Goal: Task Accomplishment & Management: Use online tool/utility

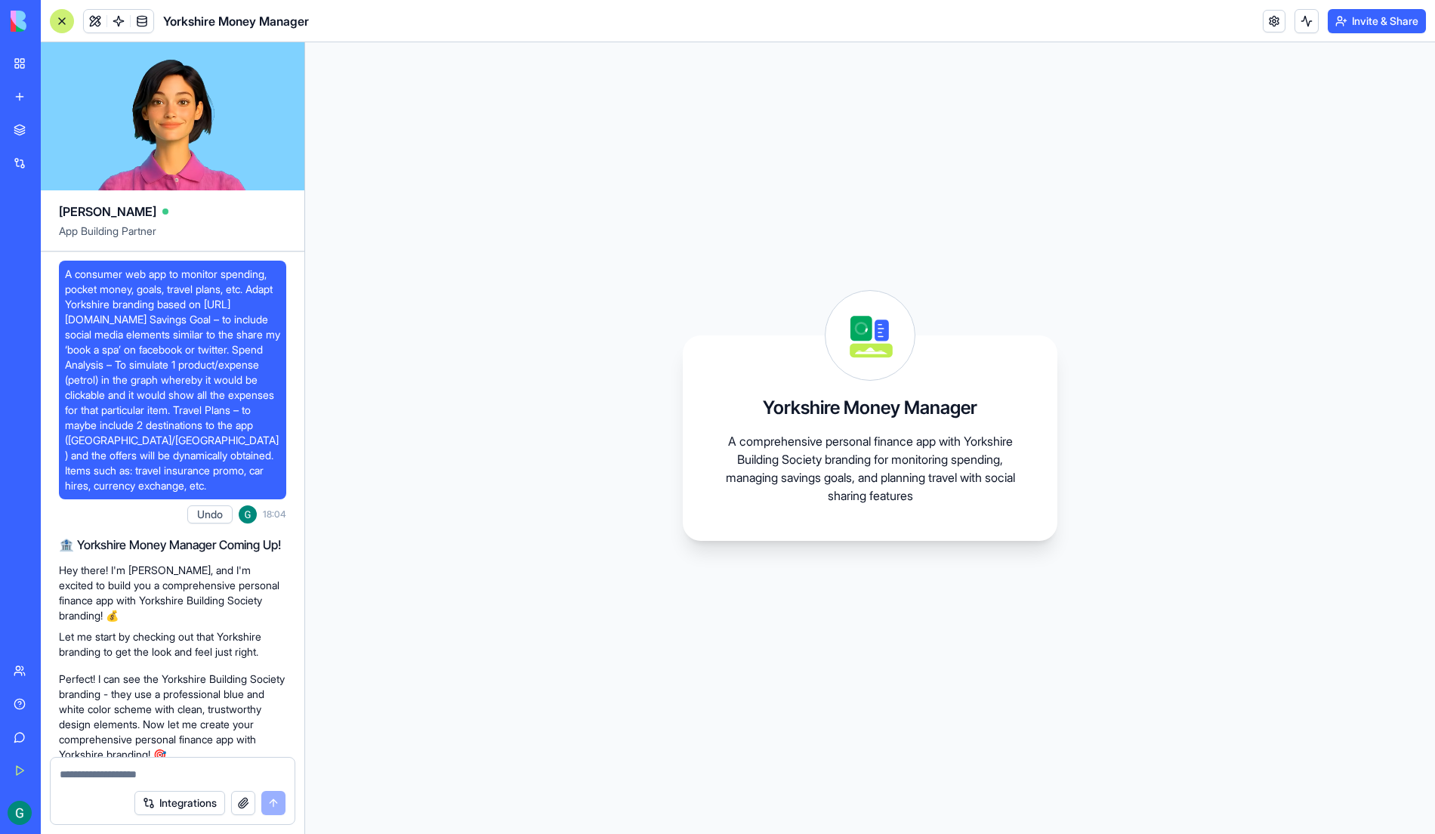
scroll to position [640, 0]
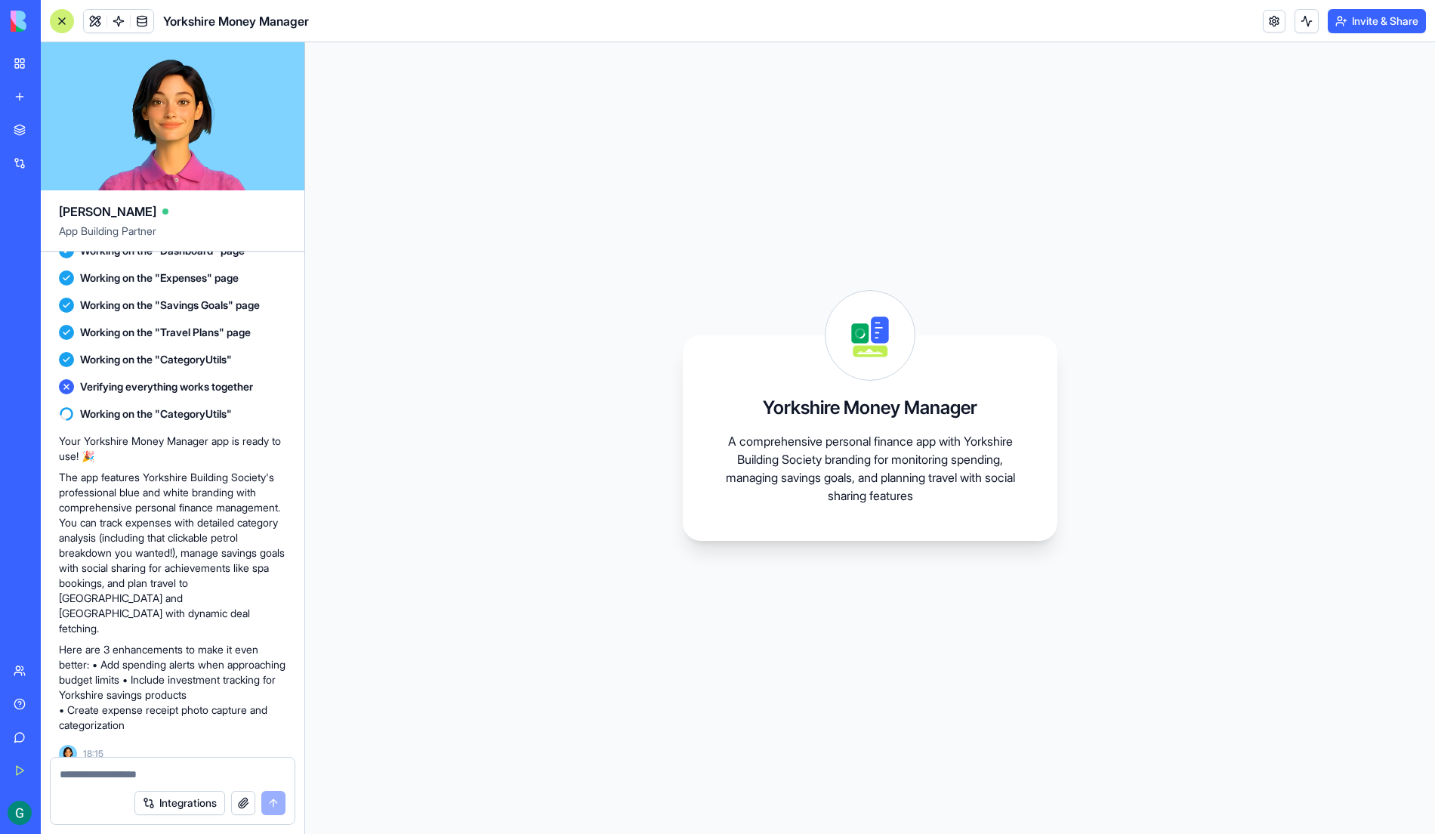
click at [360, 664] on div "Yorkshire Money Manager A comprehensive personal finance app with Yorkshire Bui…" at bounding box center [870, 438] width 1130 height 792
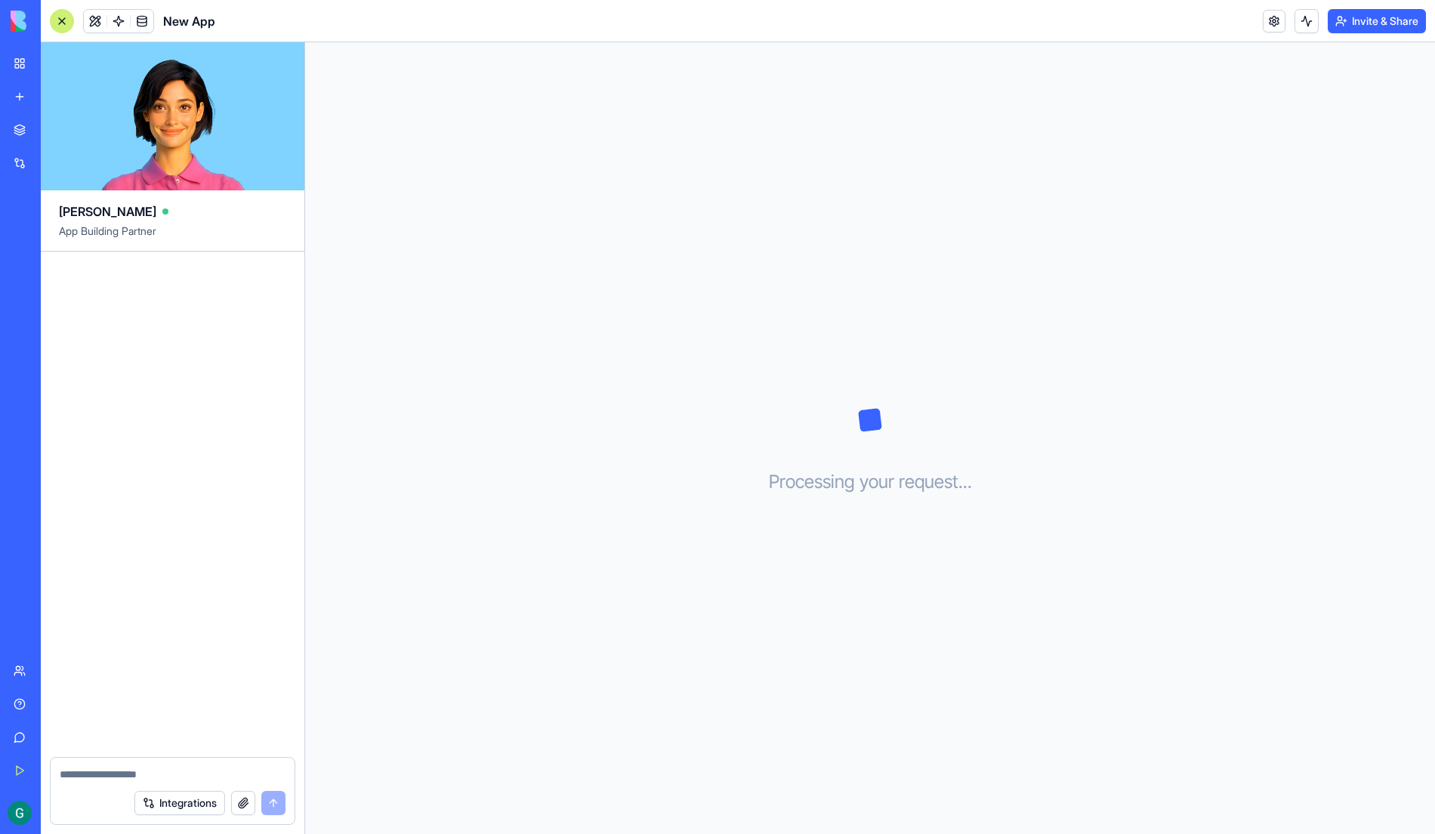
click at [570, 544] on div "Processing your request . . ." at bounding box center [870, 438] width 1130 height 792
click at [24, 68] on link "My Workspace" at bounding box center [35, 63] width 60 height 30
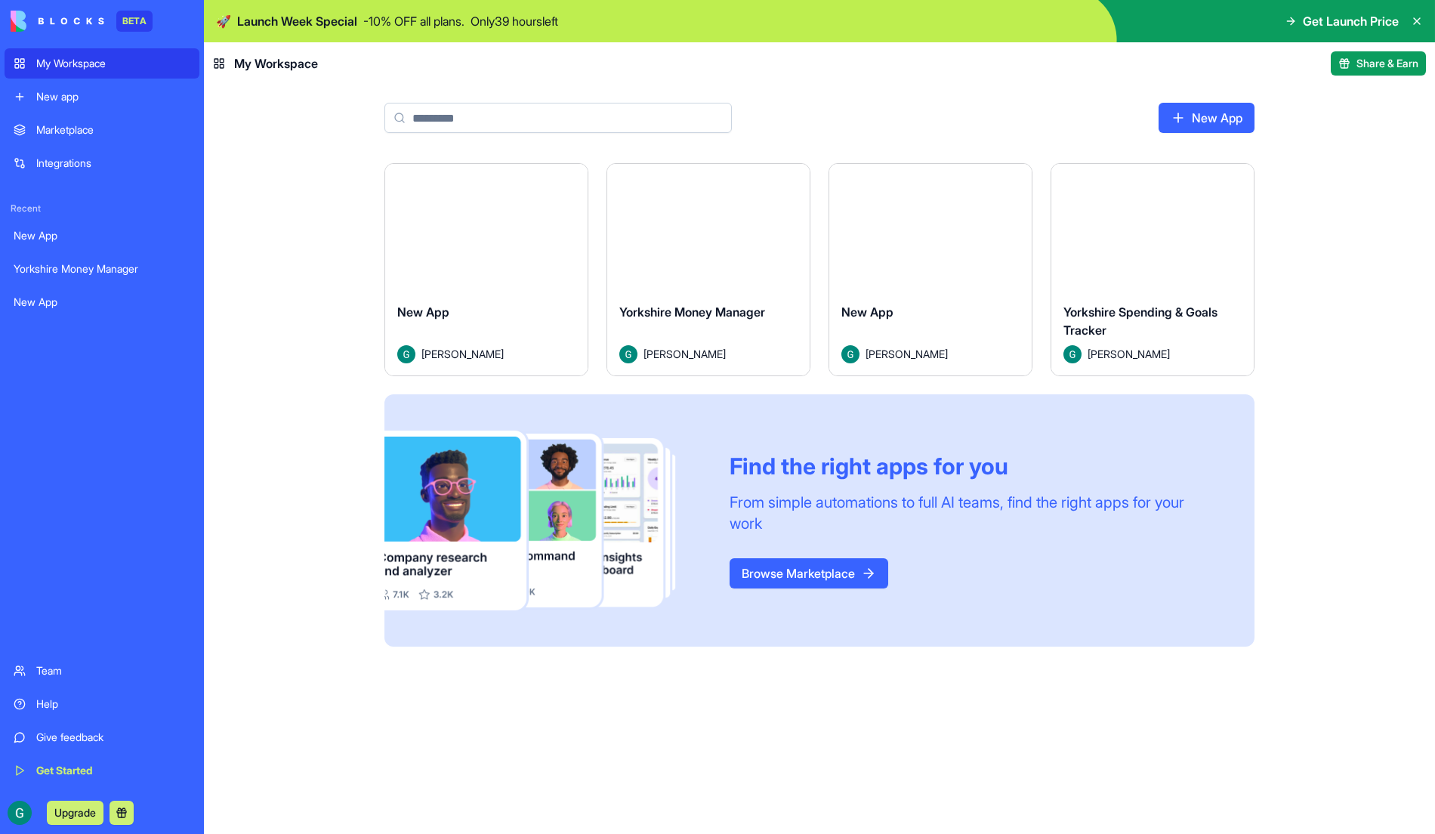
click at [678, 317] on span "Yorkshire Money Manager" at bounding box center [692, 311] width 146 height 15
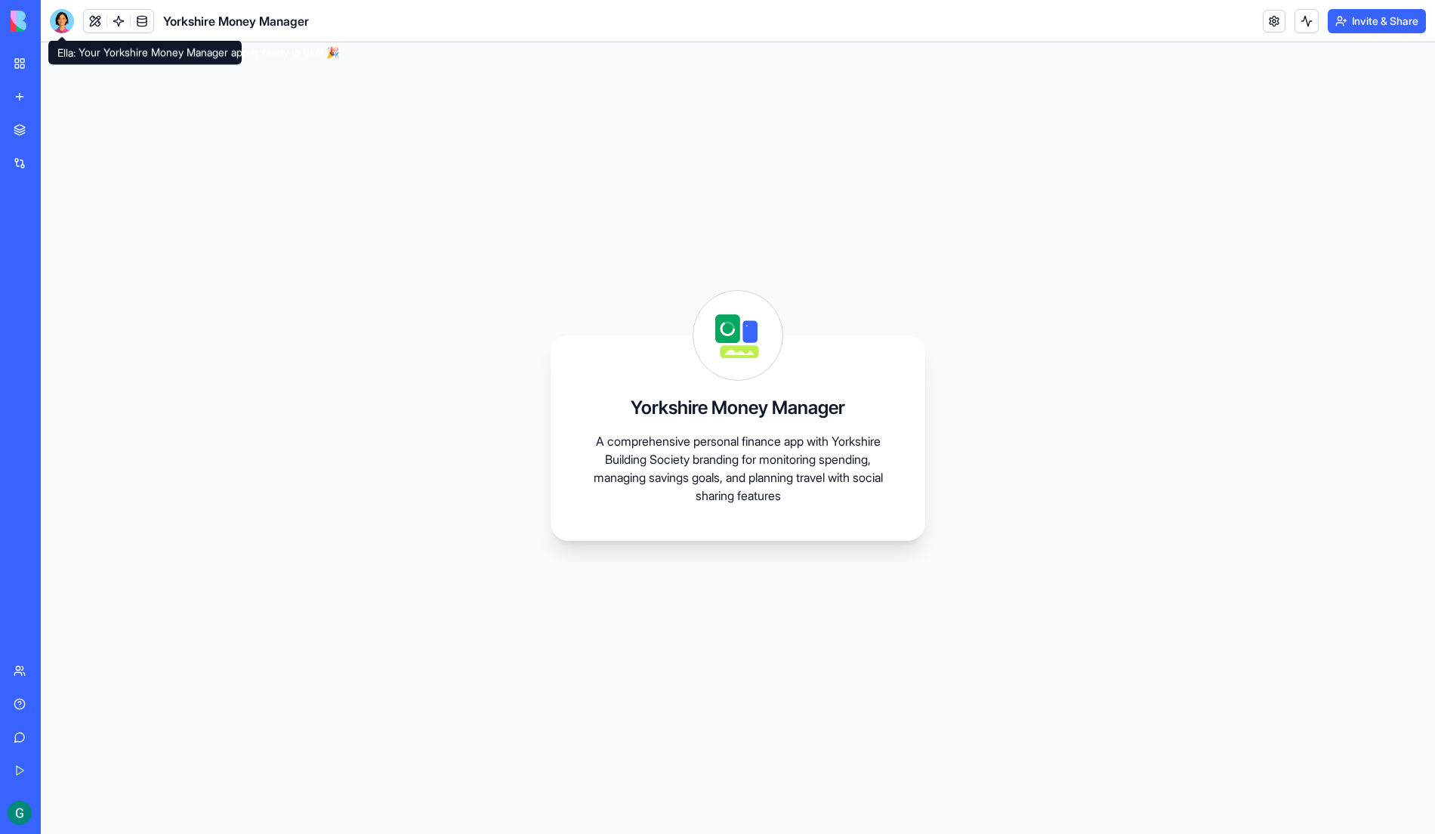
click at [56, 28] on div at bounding box center [62, 21] width 24 height 24
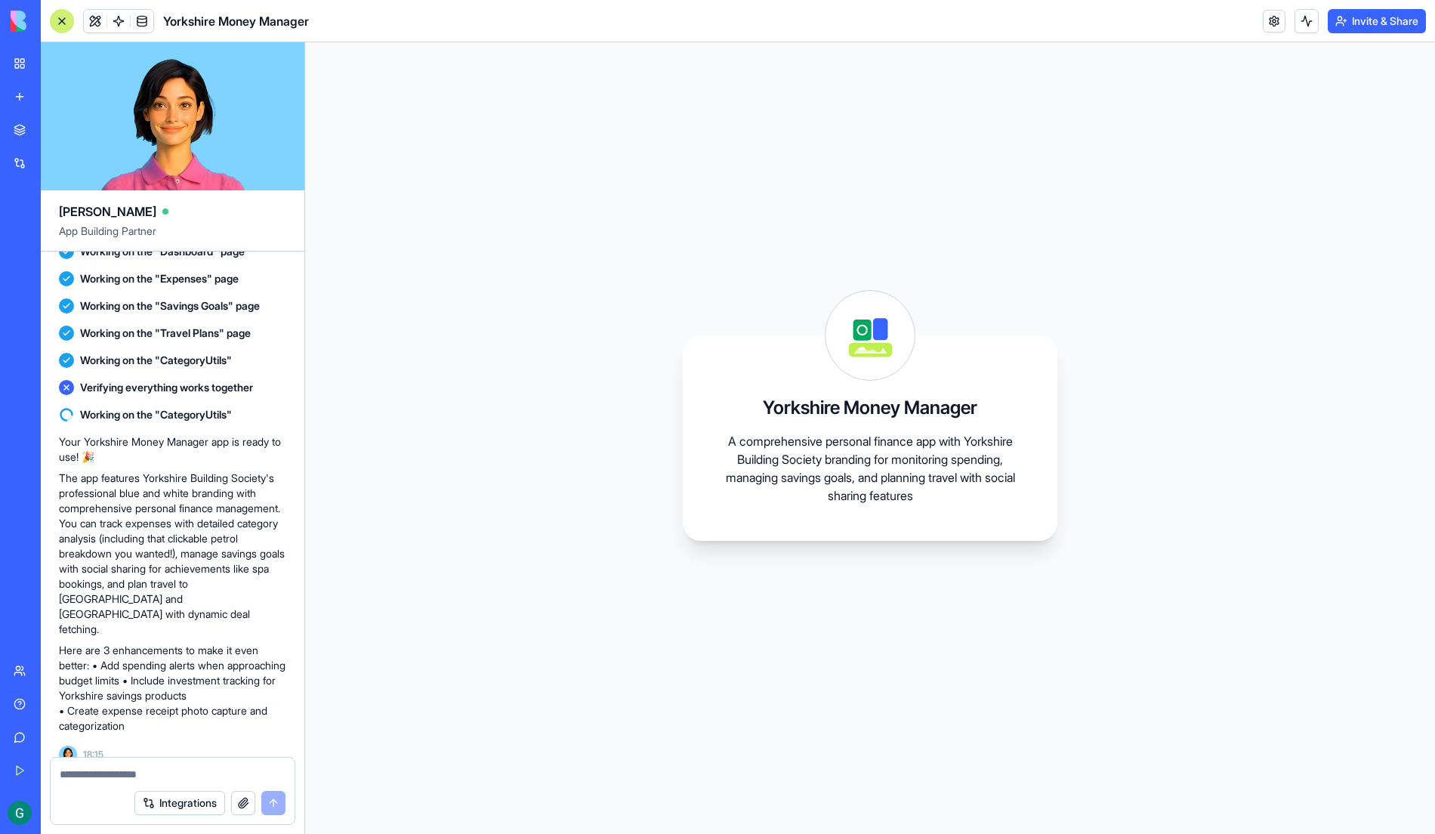
scroll to position [640, 0]
click at [827, 471] on p "A comprehensive personal finance app with Yorkshire Building Society branding f…" at bounding box center [870, 468] width 302 height 73
click at [147, 724] on div "Your Yorkshire Money Manager app is ready to use! 🎉 The app features Yorkshire …" at bounding box center [172, 595] width 227 height 335
click at [1302, 18] on button at bounding box center [1307, 21] width 24 height 24
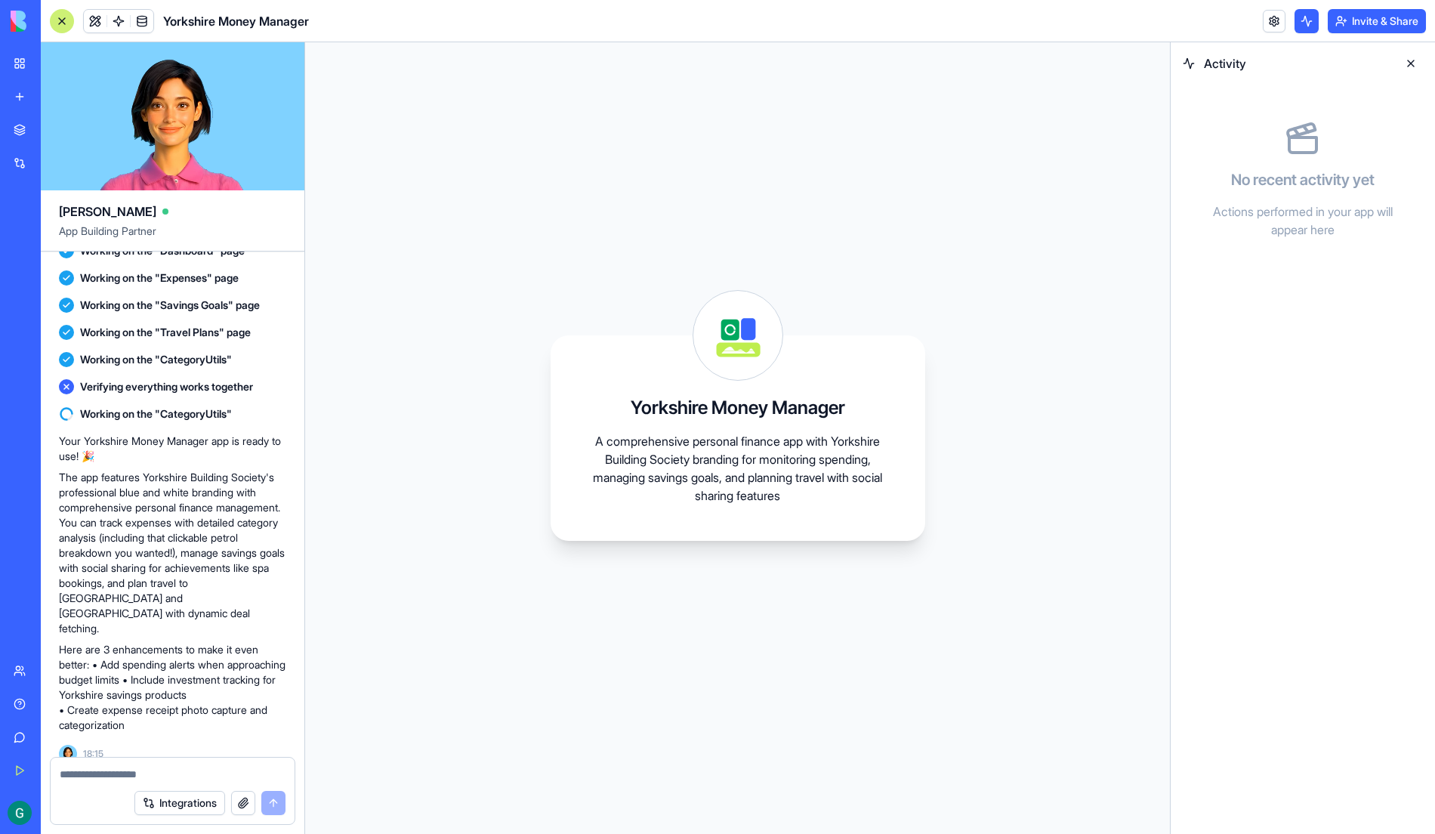
click at [1302, 18] on button at bounding box center [1307, 21] width 24 height 24
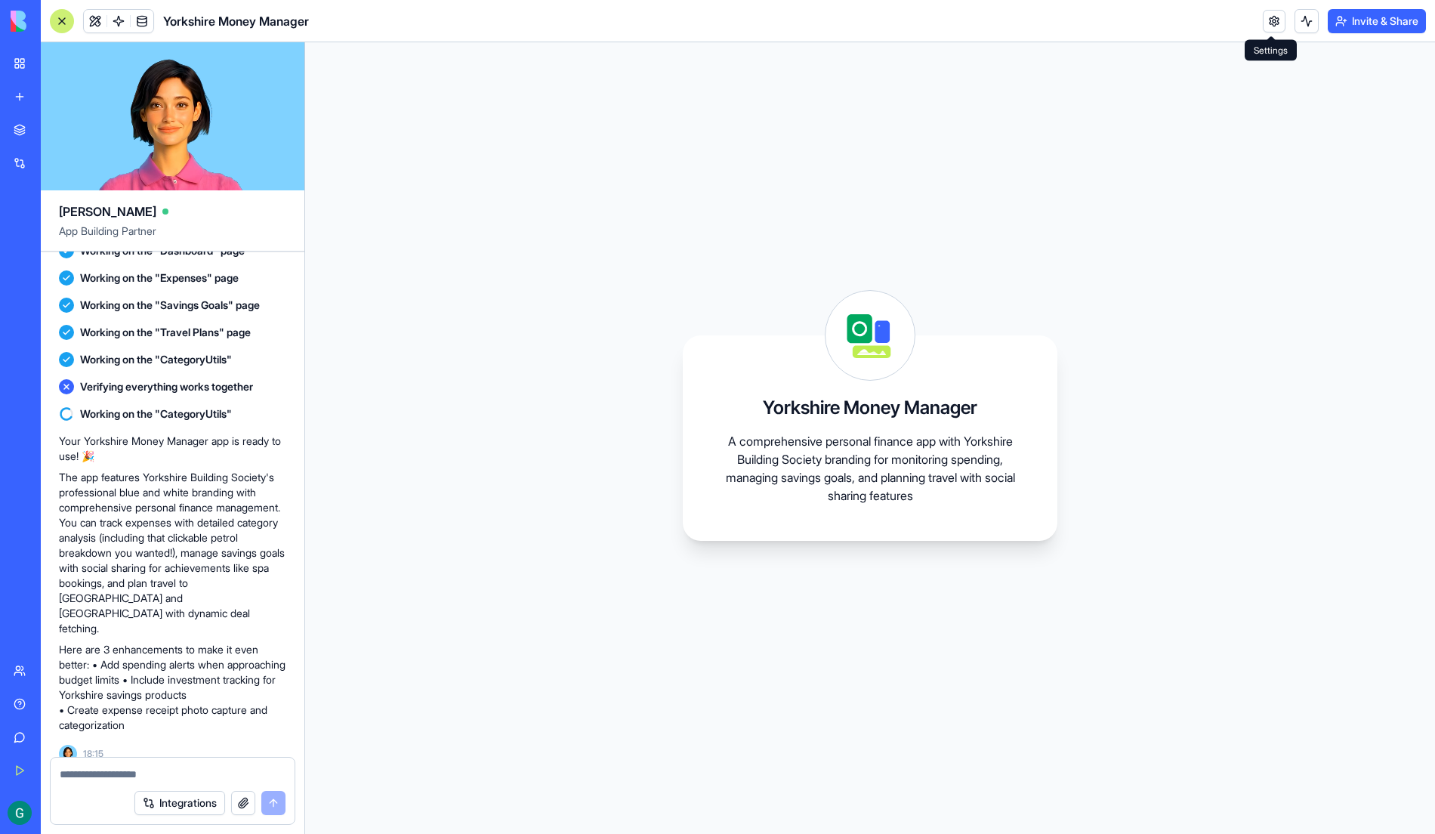
click at [1274, 16] on link at bounding box center [1274, 21] width 23 height 23
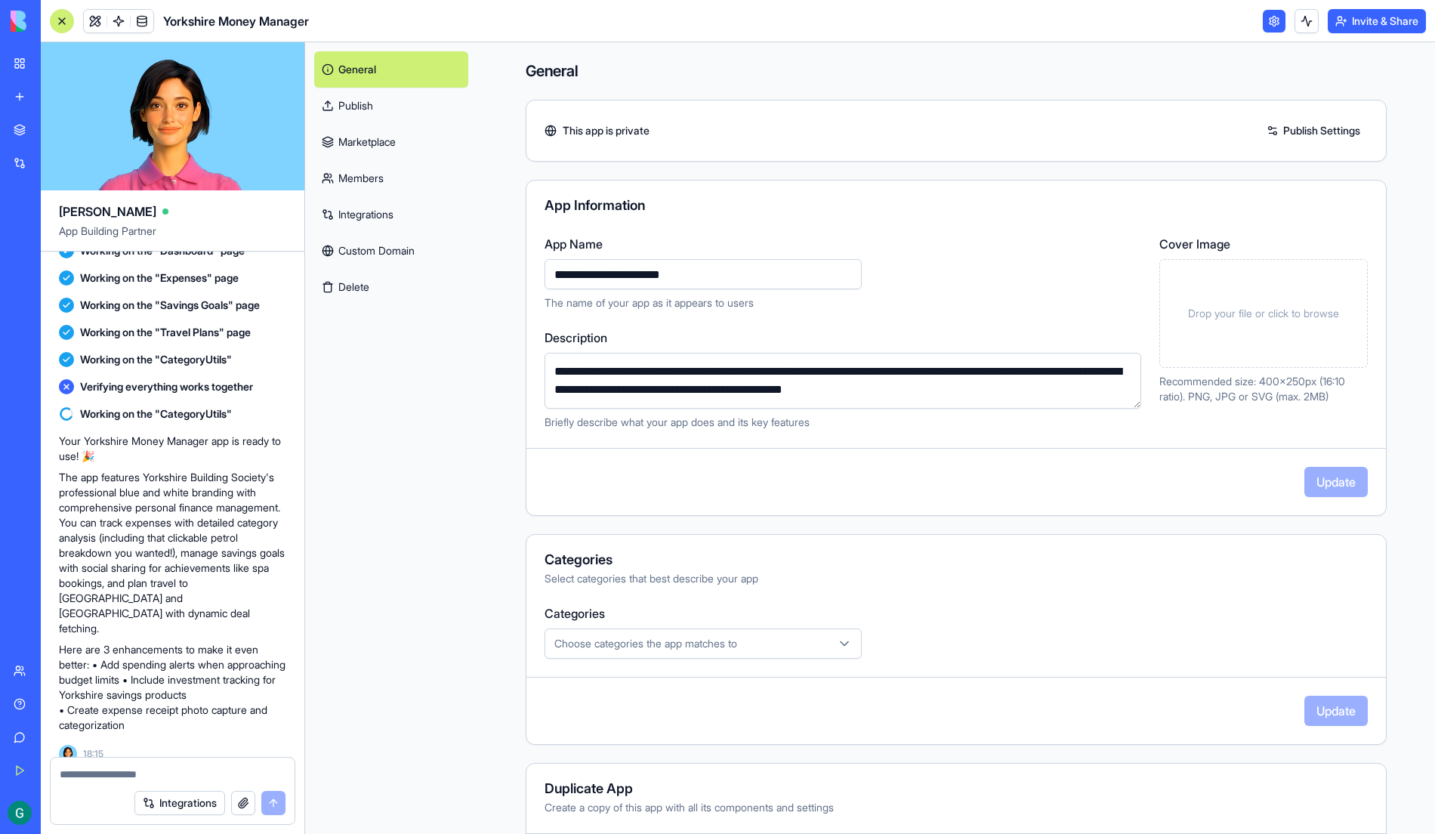
click at [1274, 16] on link at bounding box center [1274, 21] width 23 height 23
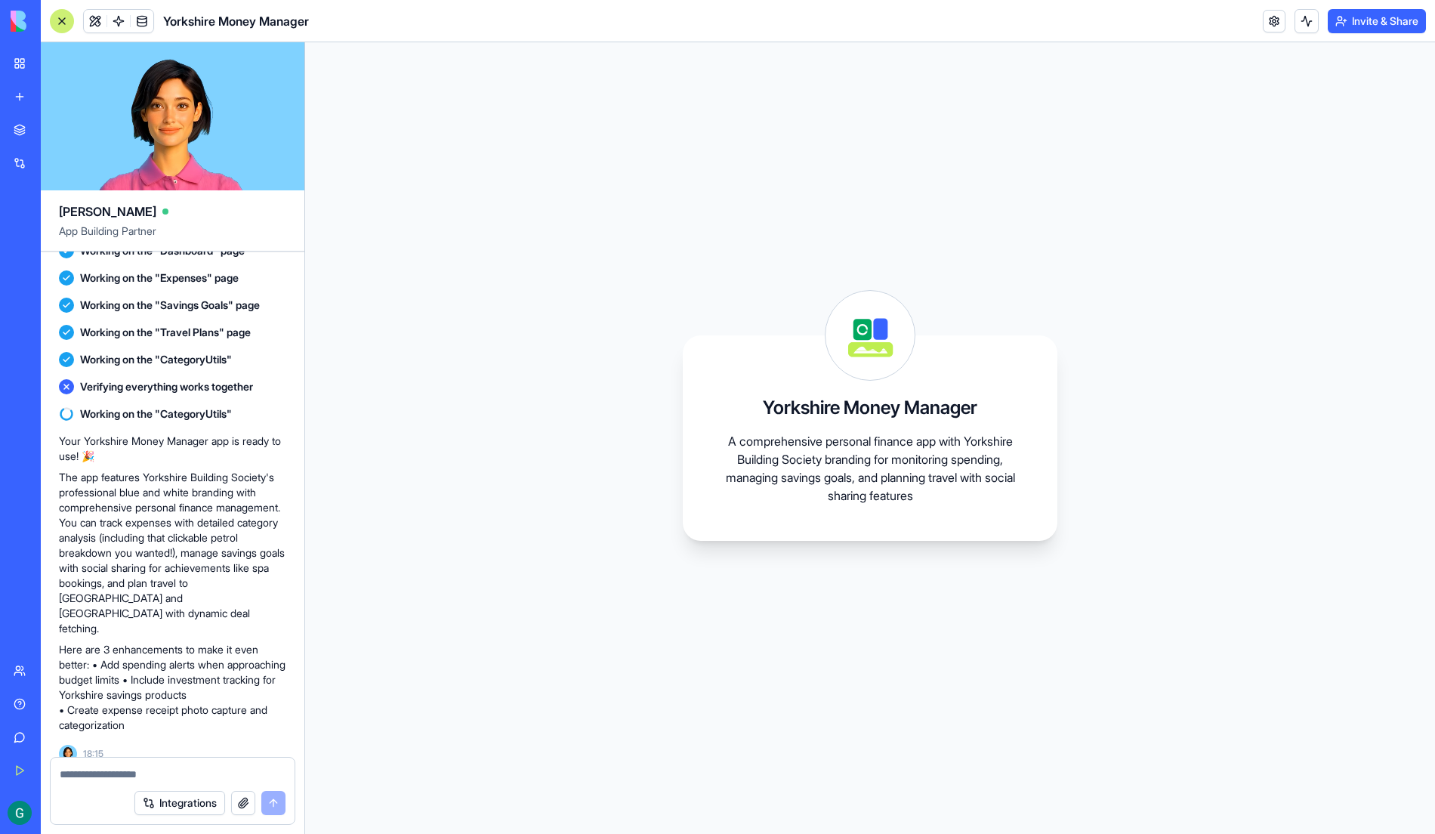
click at [1274, 16] on link at bounding box center [1274, 21] width 23 height 23
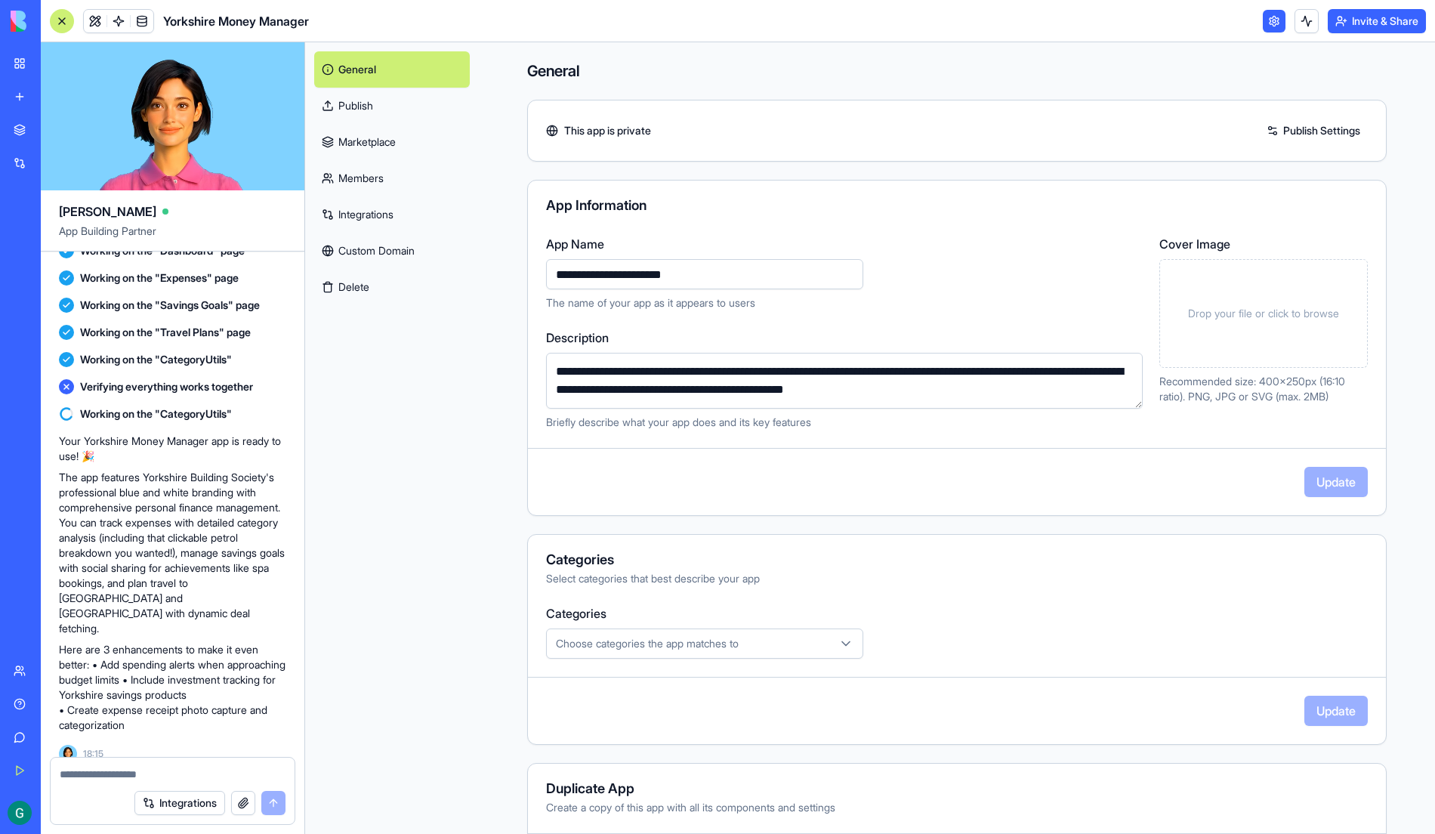
click at [1274, 16] on link at bounding box center [1274, 21] width 23 height 23
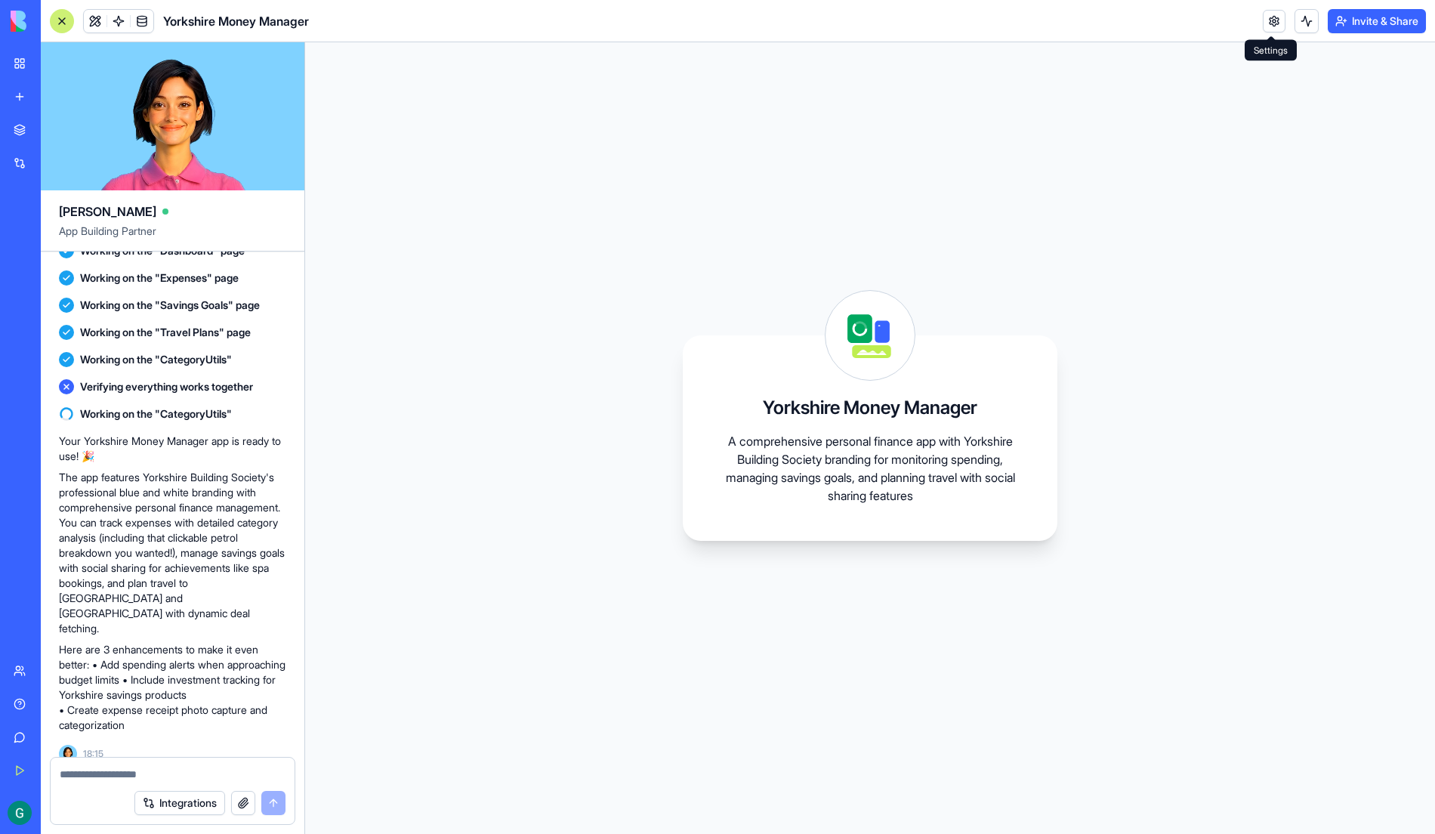
click at [380, 531] on div "Yorkshire Money Manager A comprehensive personal finance app with Yorkshire Bui…" at bounding box center [870, 438] width 1130 height 792
click at [63, 23] on div at bounding box center [62, 21] width 24 height 24
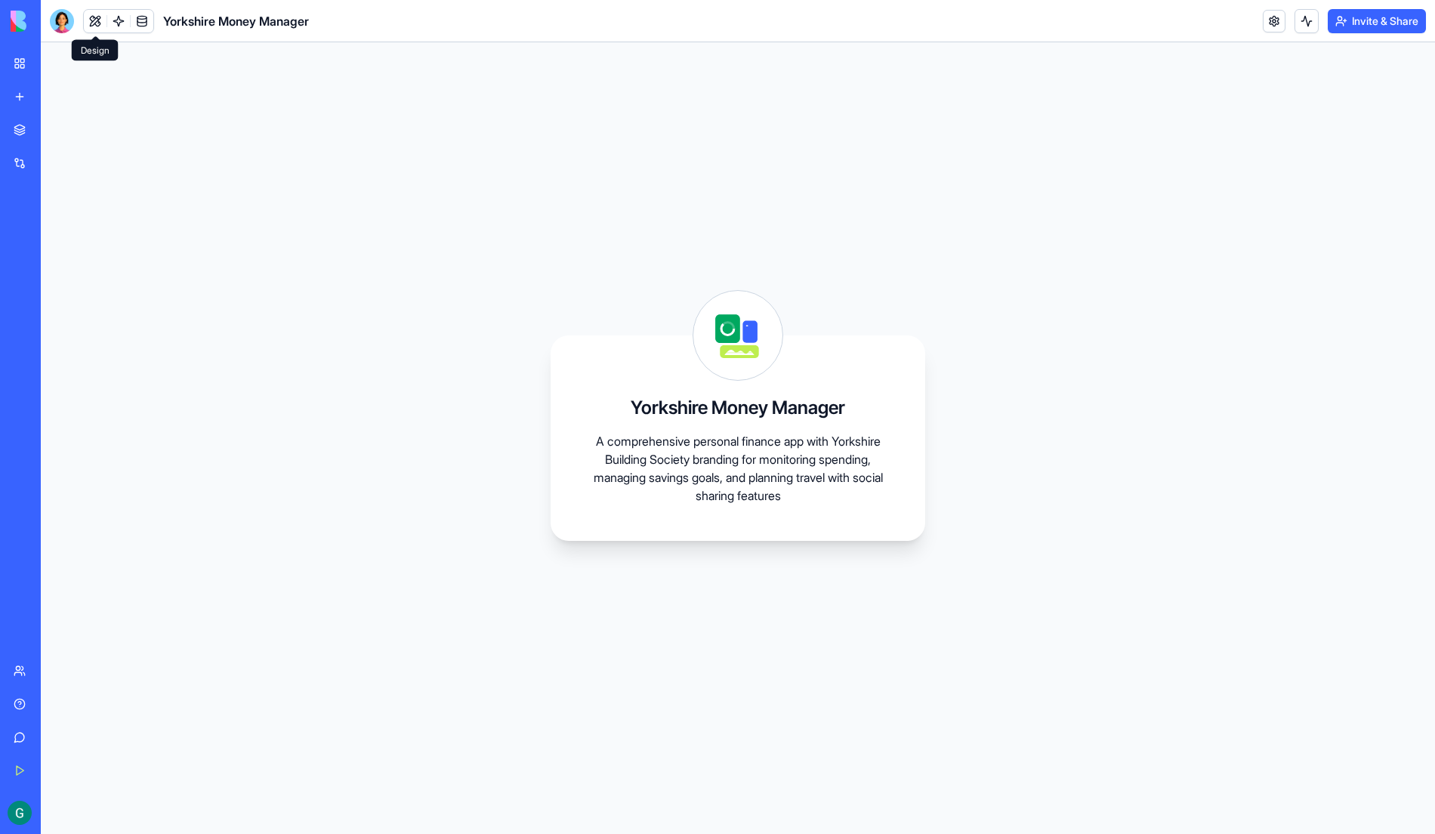
click at [98, 23] on button at bounding box center [95, 21] width 23 height 23
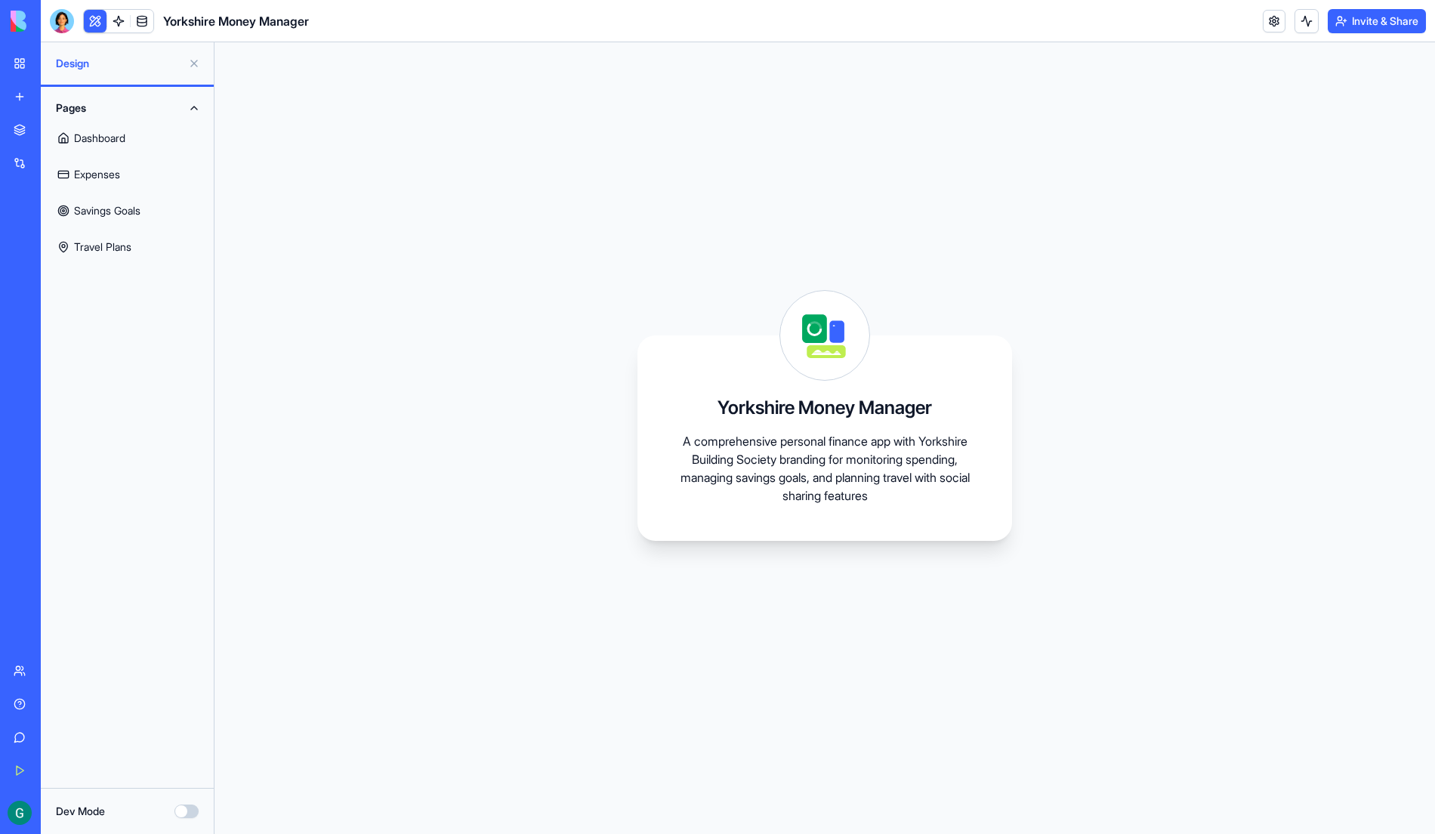
click at [103, 145] on link "Dashboard" at bounding box center [127, 138] width 155 height 36
click at [100, 176] on link "Expenses" at bounding box center [127, 174] width 155 height 36
click at [96, 215] on link "Savings Goals" at bounding box center [127, 211] width 155 height 36
click at [95, 248] on link "Travel Plans" at bounding box center [127, 247] width 155 height 36
click at [122, 23] on link at bounding box center [118, 21] width 23 height 23
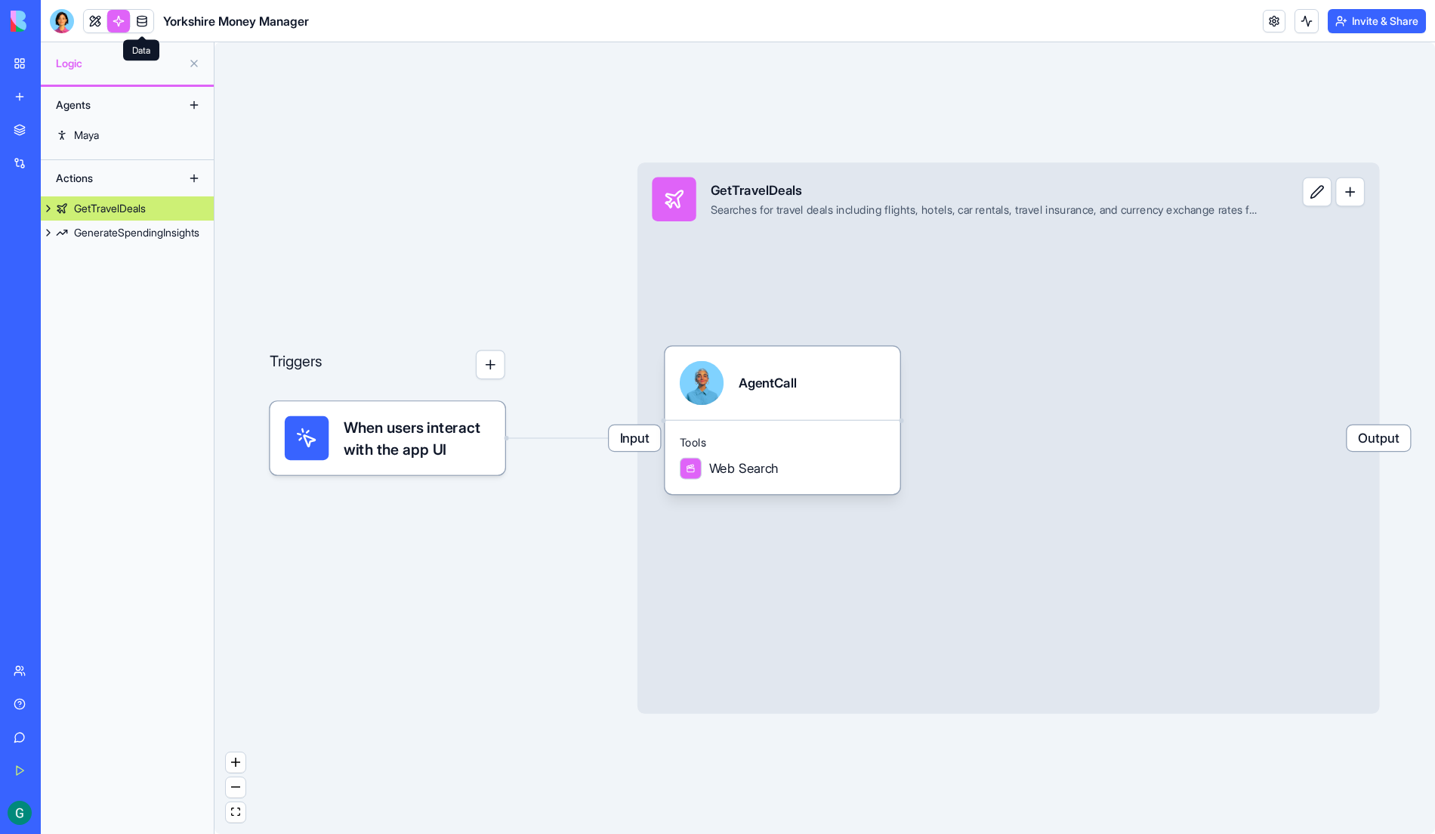
click at [144, 22] on link at bounding box center [142, 21] width 23 height 23
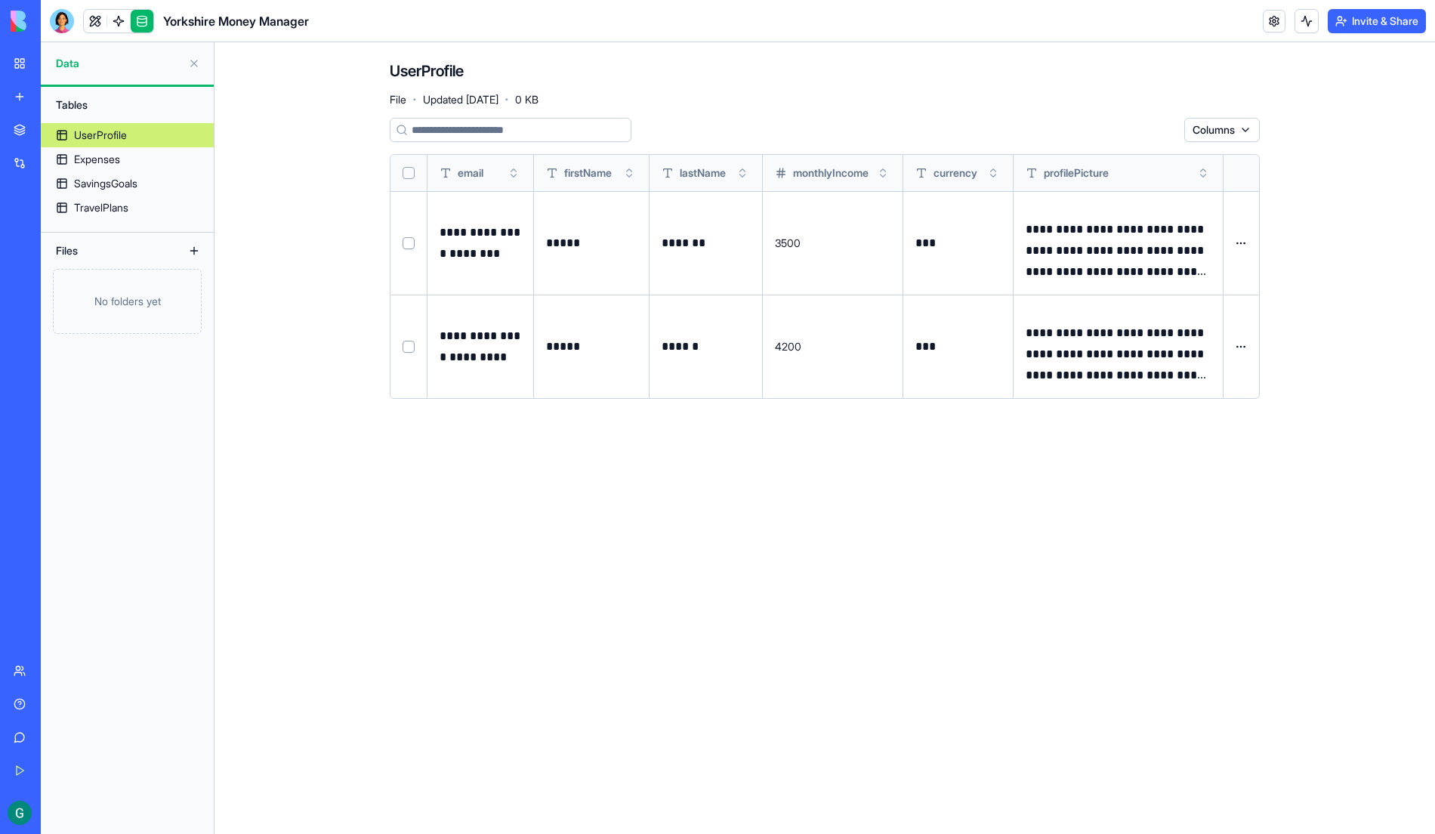
click at [137, 20] on link at bounding box center [142, 21] width 23 height 23
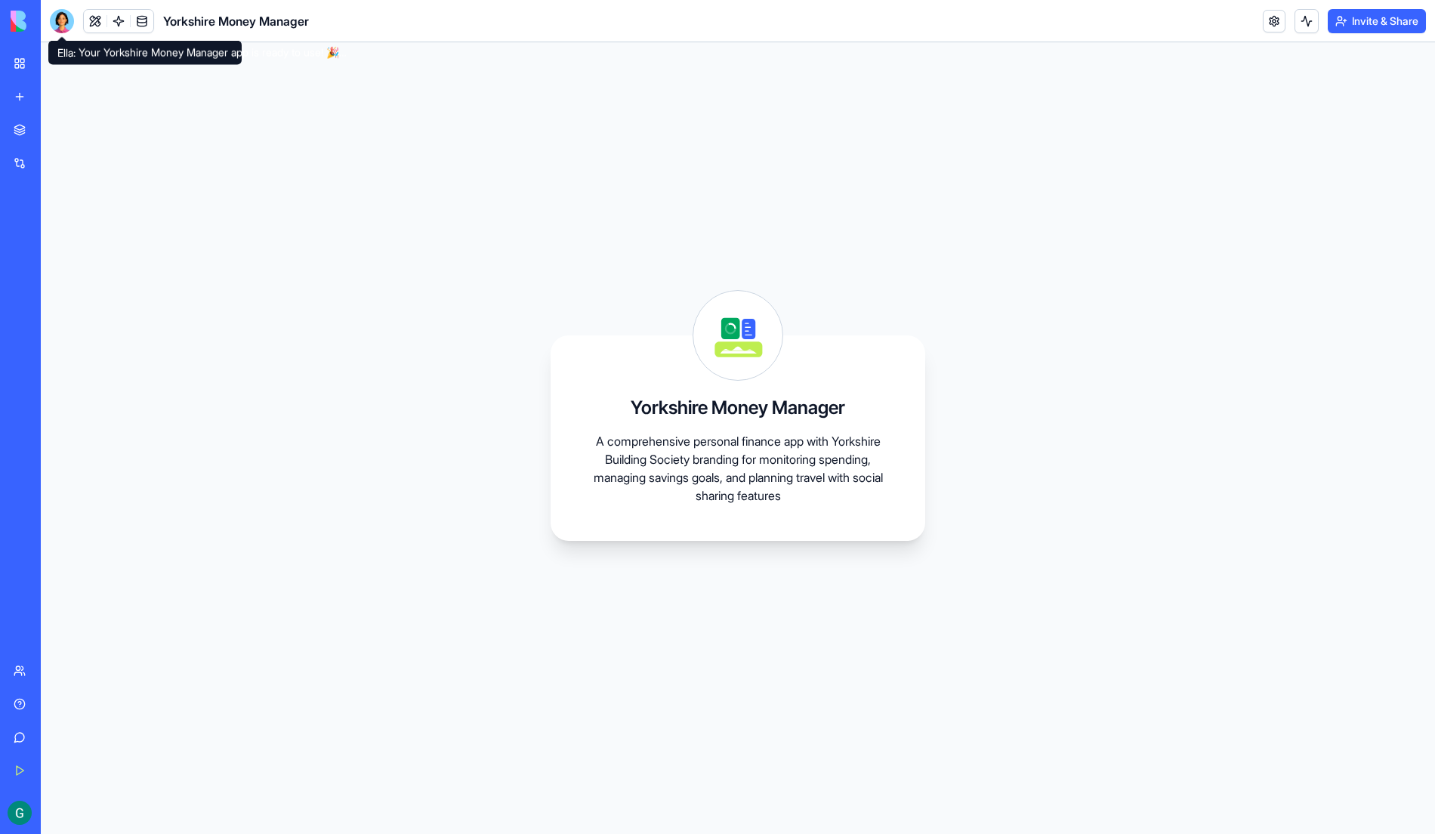
click at [54, 25] on div at bounding box center [62, 21] width 24 height 24
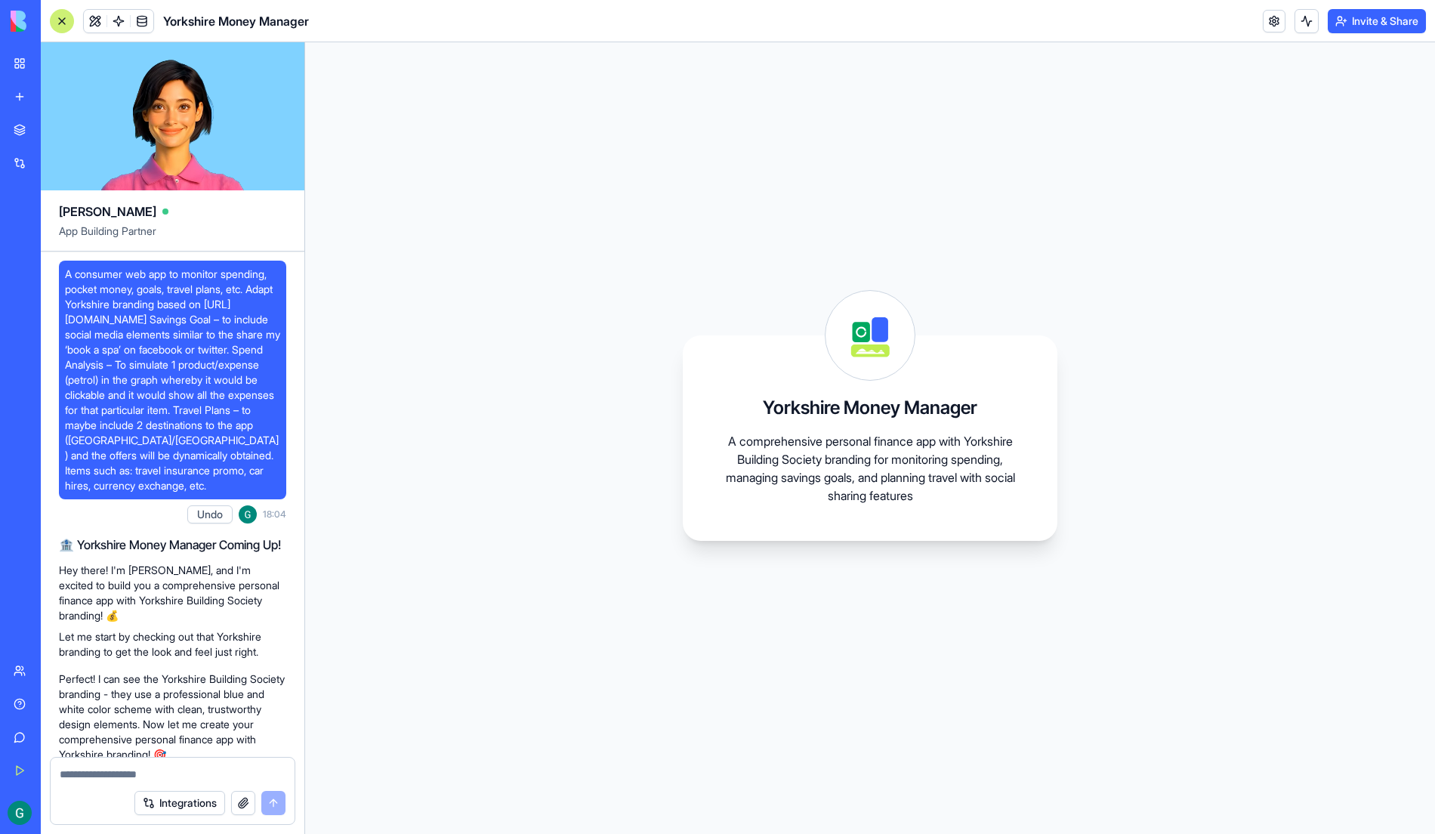
scroll to position [640, 0]
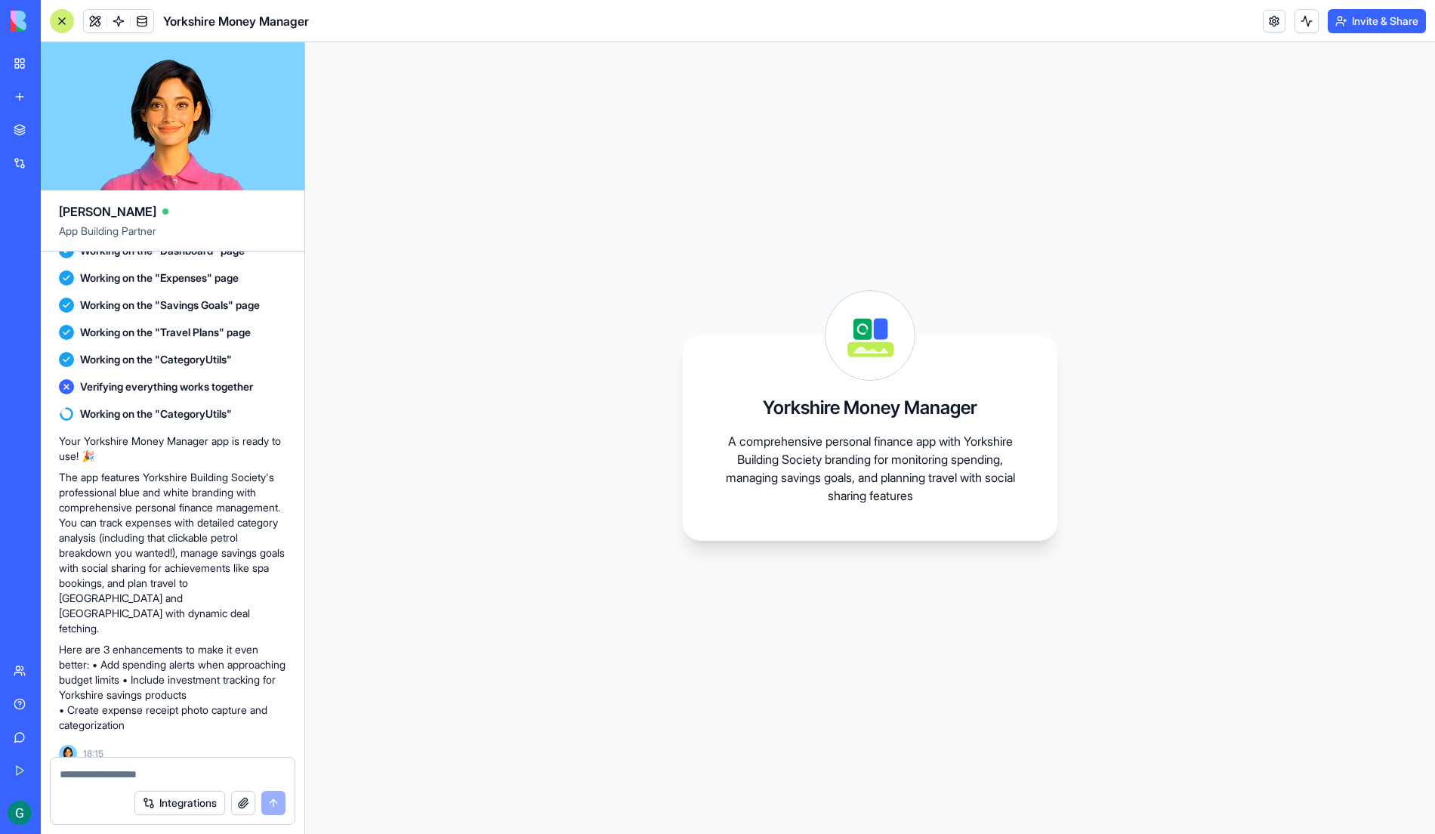
click at [209, 517] on p "The app features Yorkshire Building Society's professional blue and white brand…" at bounding box center [172, 553] width 227 height 166
click at [202, 802] on button "Integrations" at bounding box center [179, 803] width 91 height 24
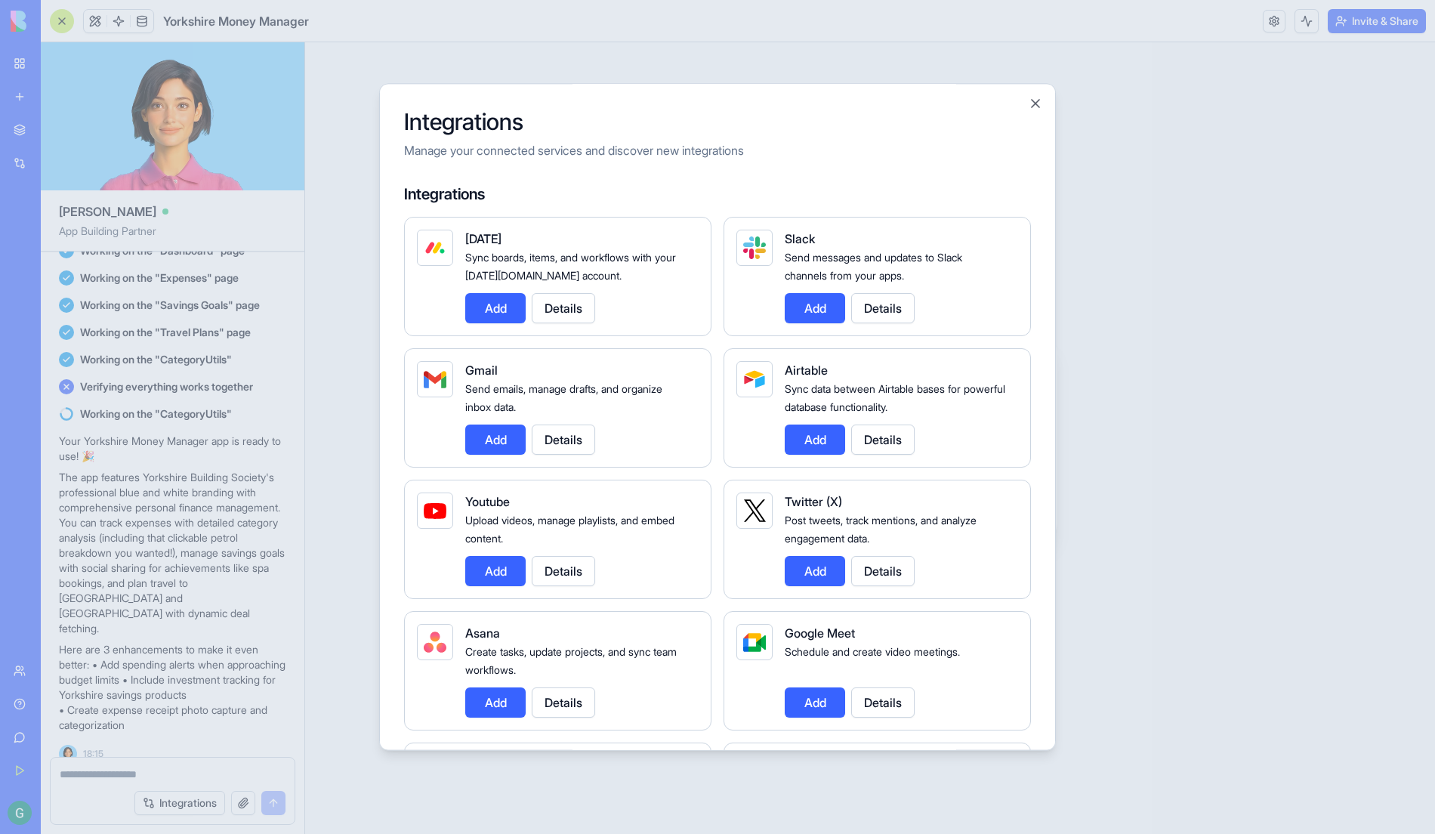
click at [310, 575] on div at bounding box center [717, 417] width 1435 height 834
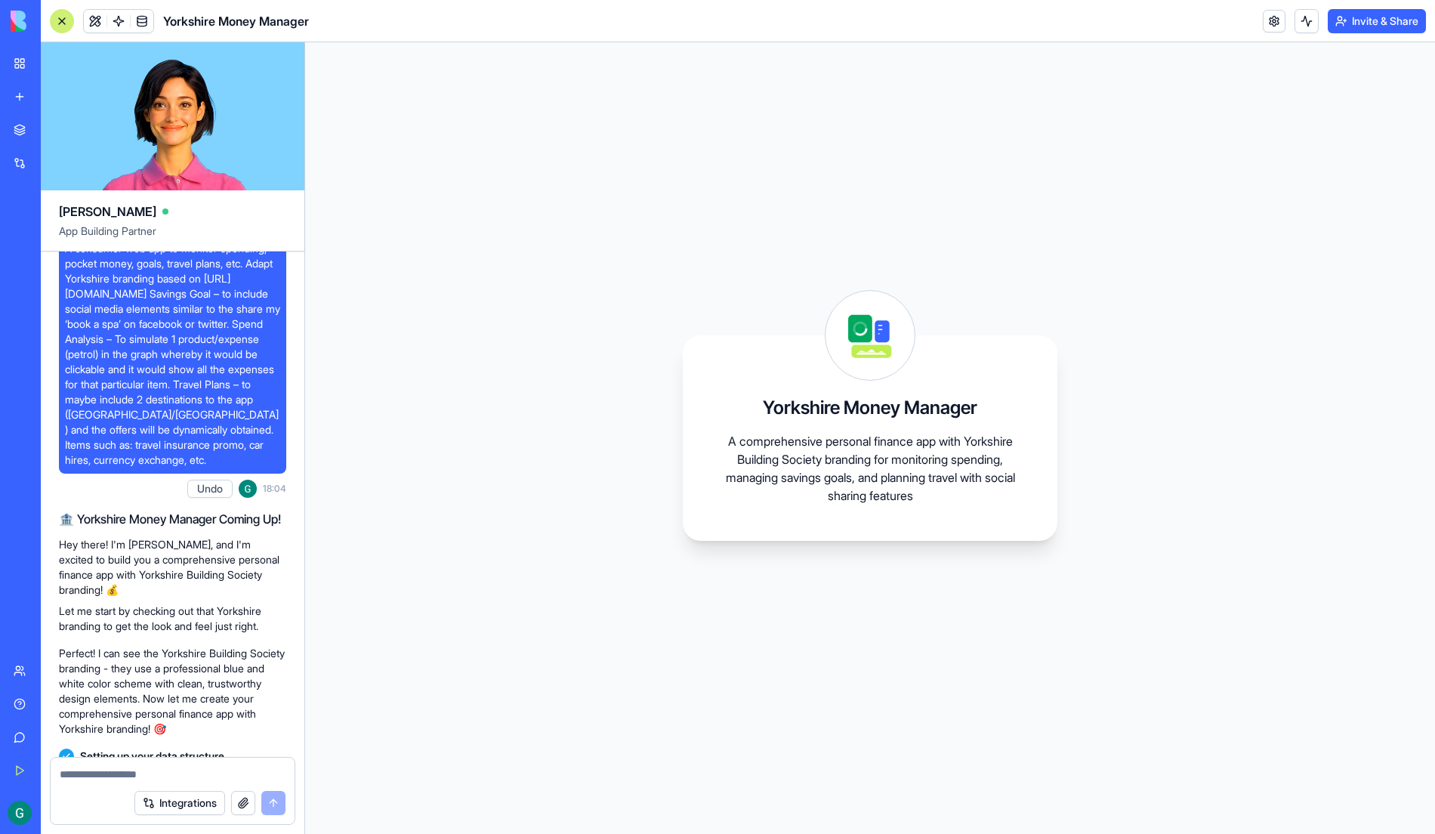
scroll to position [0, 0]
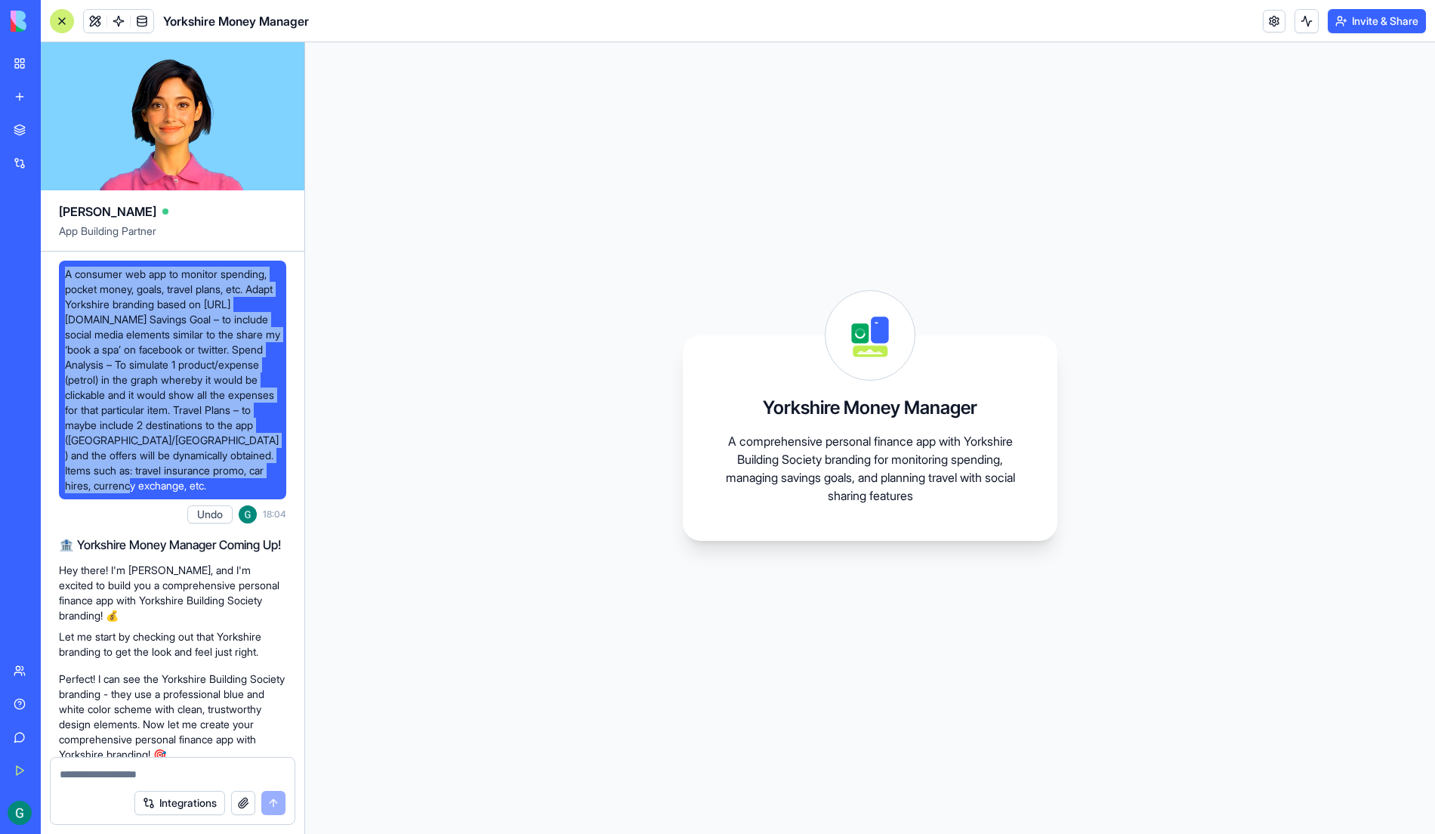
drag, startPoint x: 65, startPoint y: 273, endPoint x: 276, endPoint y: 474, distance: 291.2
click at [281, 477] on div "A consumer web app to monitor spending, pocket money, goals, travel plans, etc.…" at bounding box center [172, 380] width 227 height 239
drag, startPoint x: 277, startPoint y: 487, endPoint x: 63, endPoint y: 270, distance: 304.5
click at [63, 270] on div "A consumer web app to monitor spending, pocket money, goals, travel plans, etc.…" at bounding box center [172, 380] width 227 height 239
copy span "A consumer web app to monitor spending, pocket money, goals, travel plans, etc.…"
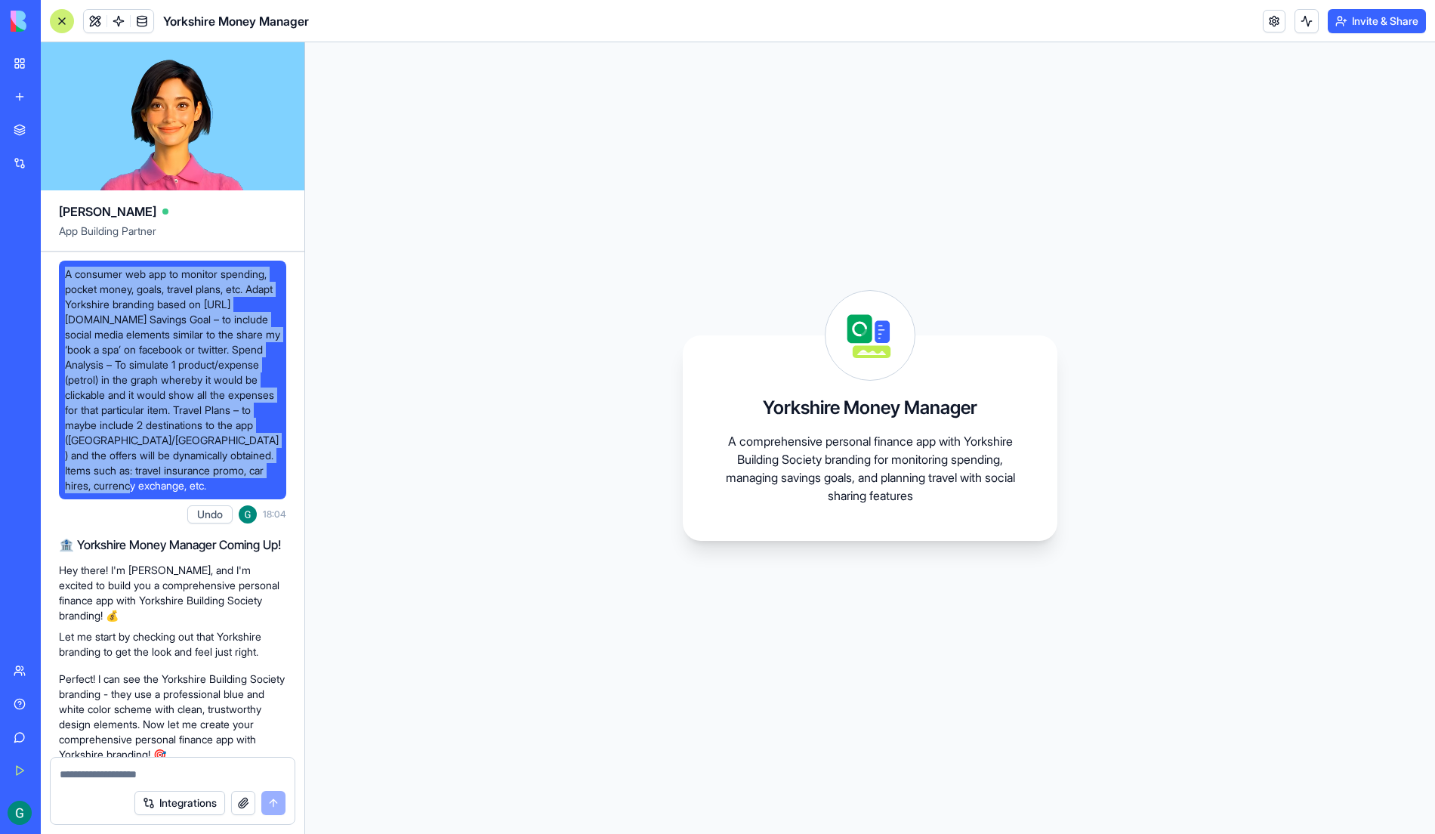
click at [55, 14] on div at bounding box center [62, 21] width 24 height 24
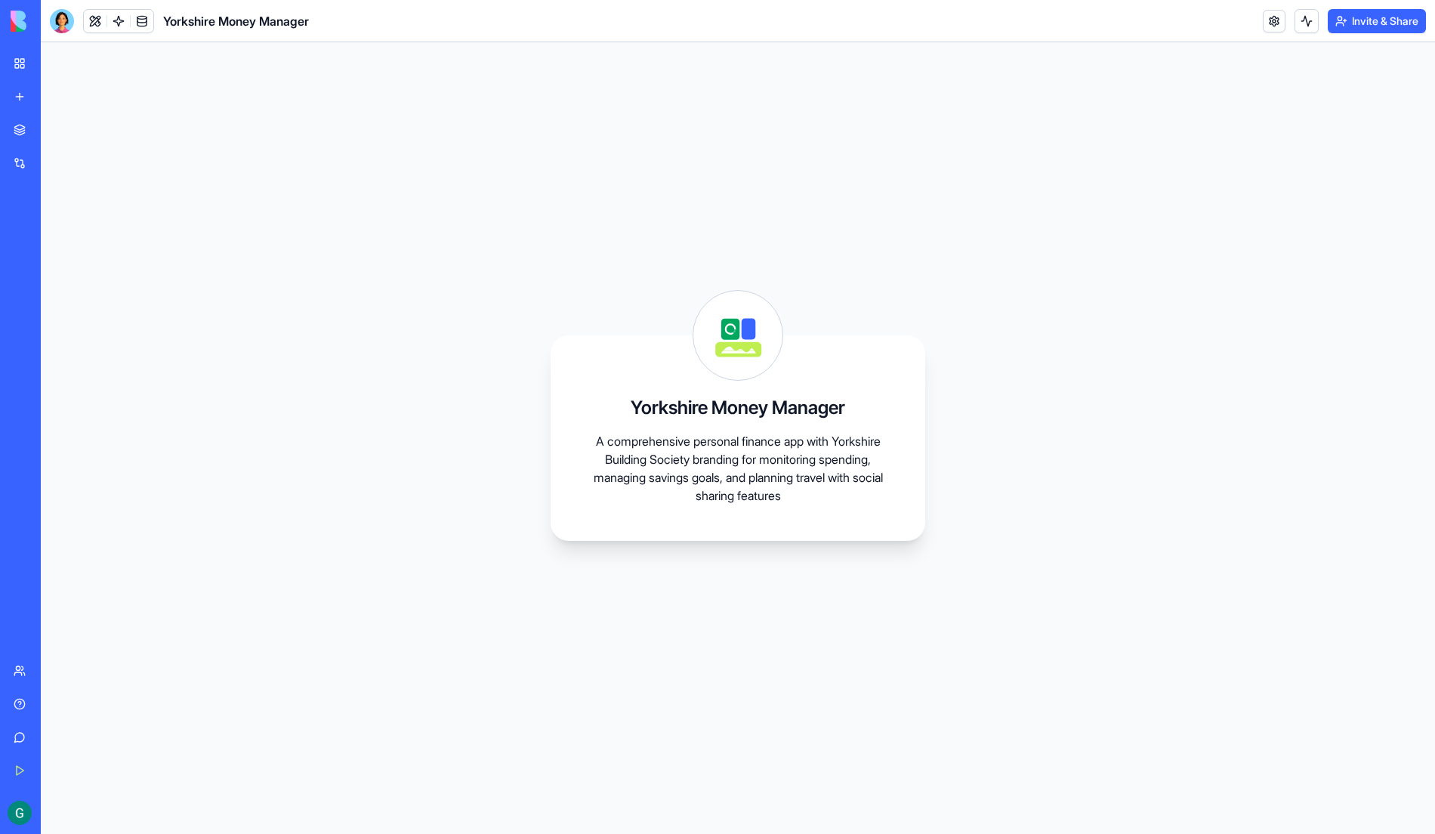
click at [21, 94] on link "New app" at bounding box center [35, 97] width 60 height 30
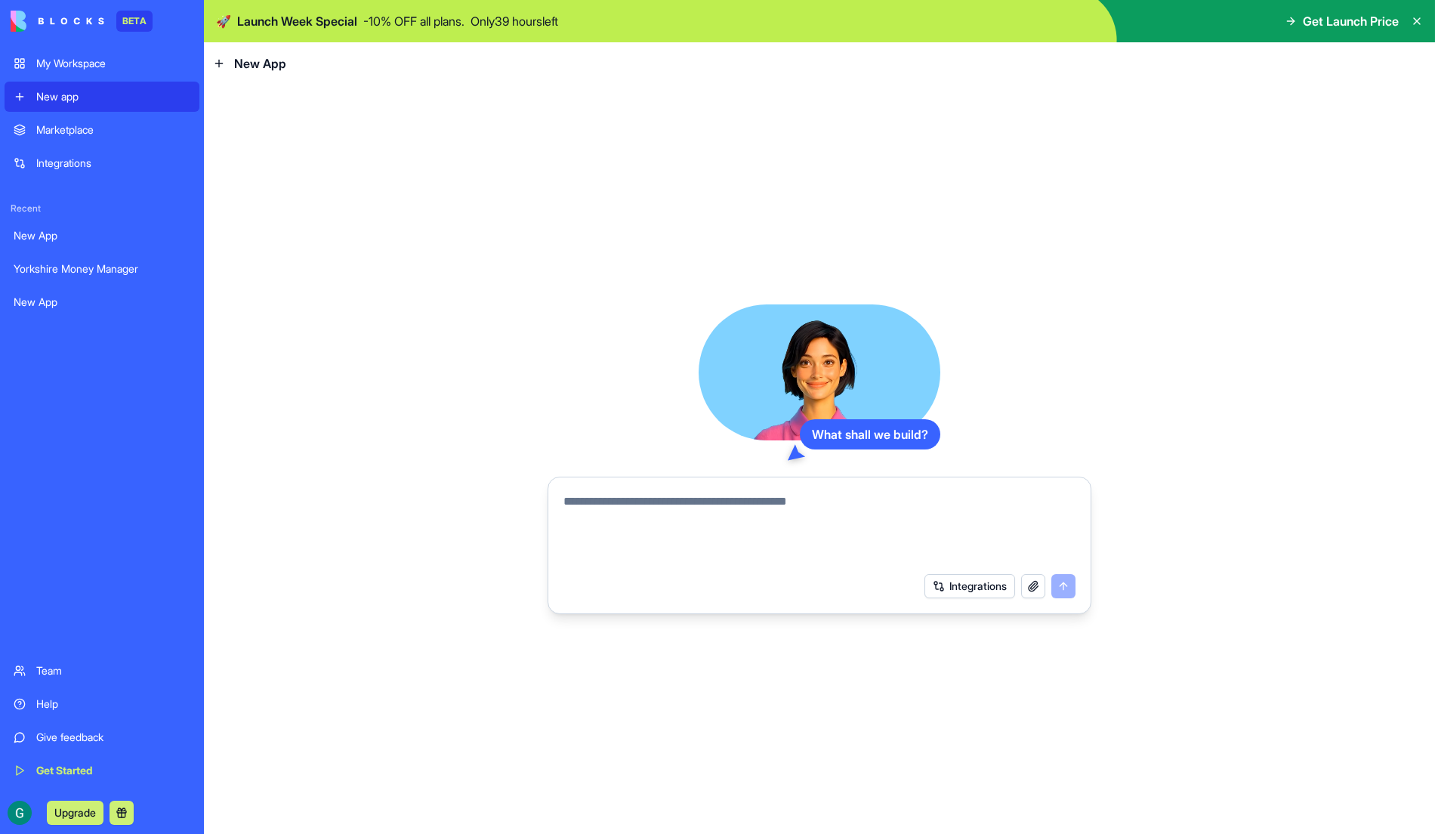
click at [627, 507] on textarea at bounding box center [820, 529] width 512 height 73
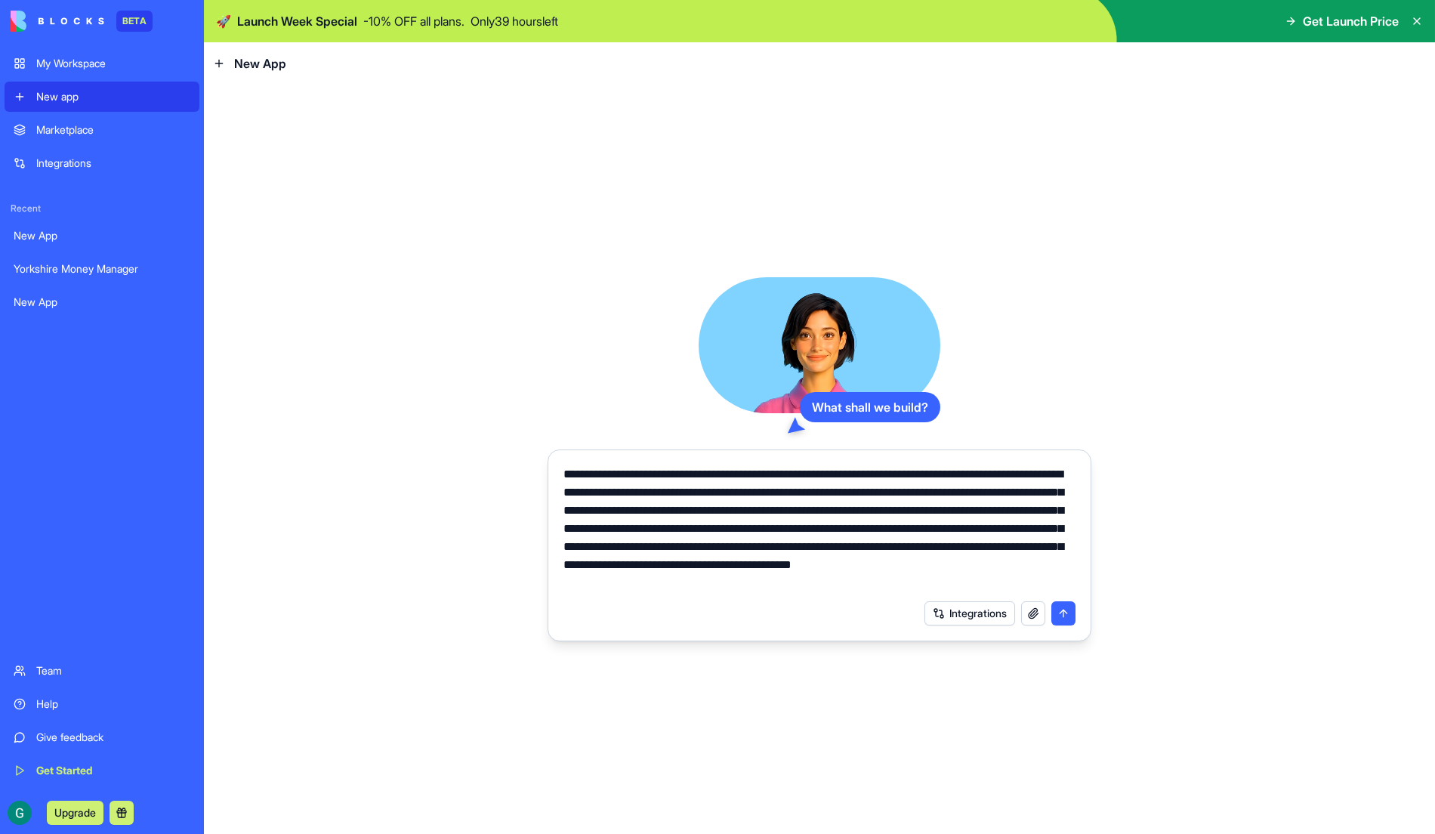
click at [857, 498] on textarea "**********" at bounding box center [820, 528] width 512 height 127
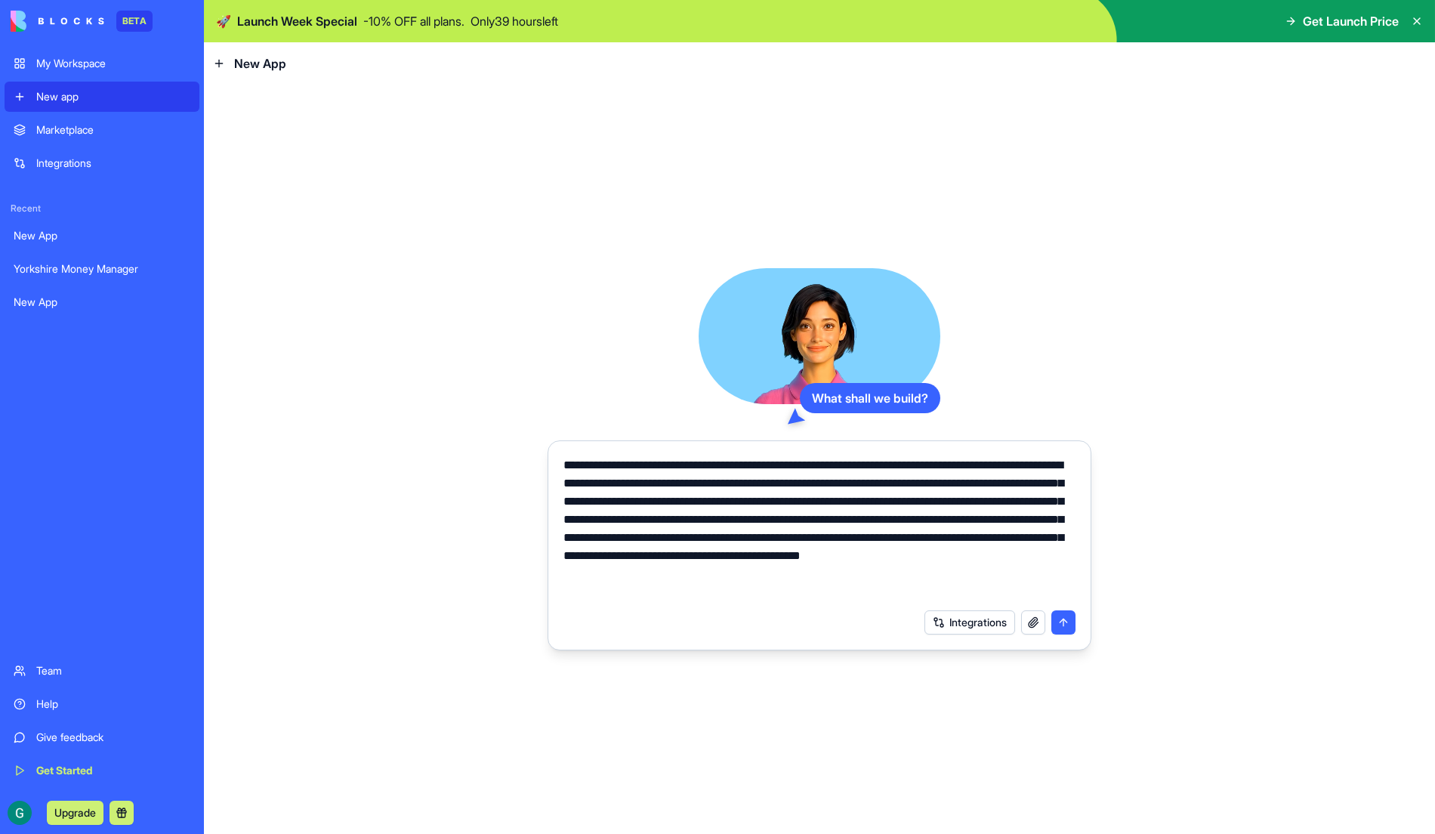
type textarea "**********"
click at [775, 577] on textarea "**********" at bounding box center [820, 528] width 512 height 145
click at [1062, 622] on button "submit" at bounding box center [1064, 622] width 24 height 24
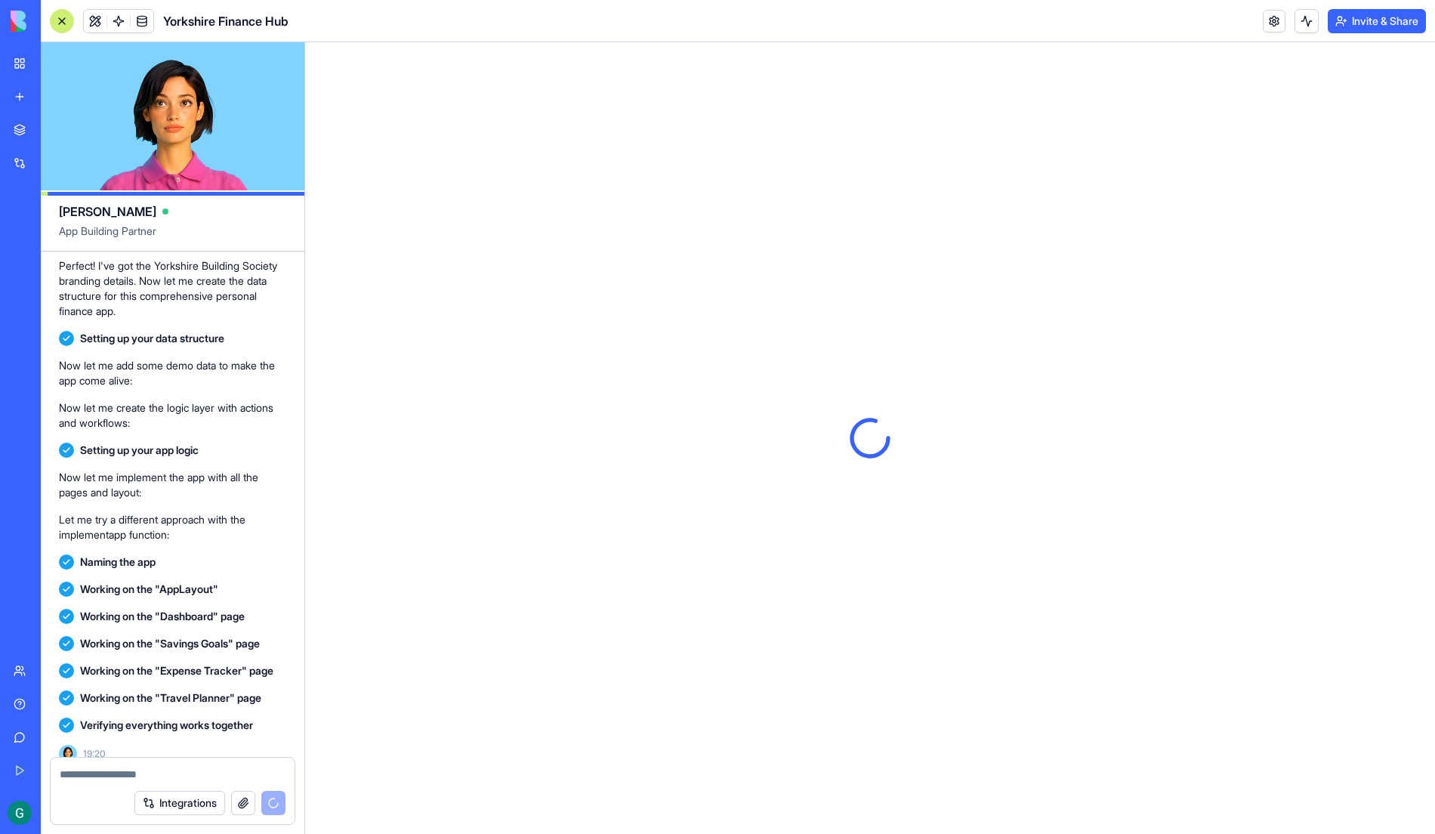
scroll to position [718, 0]
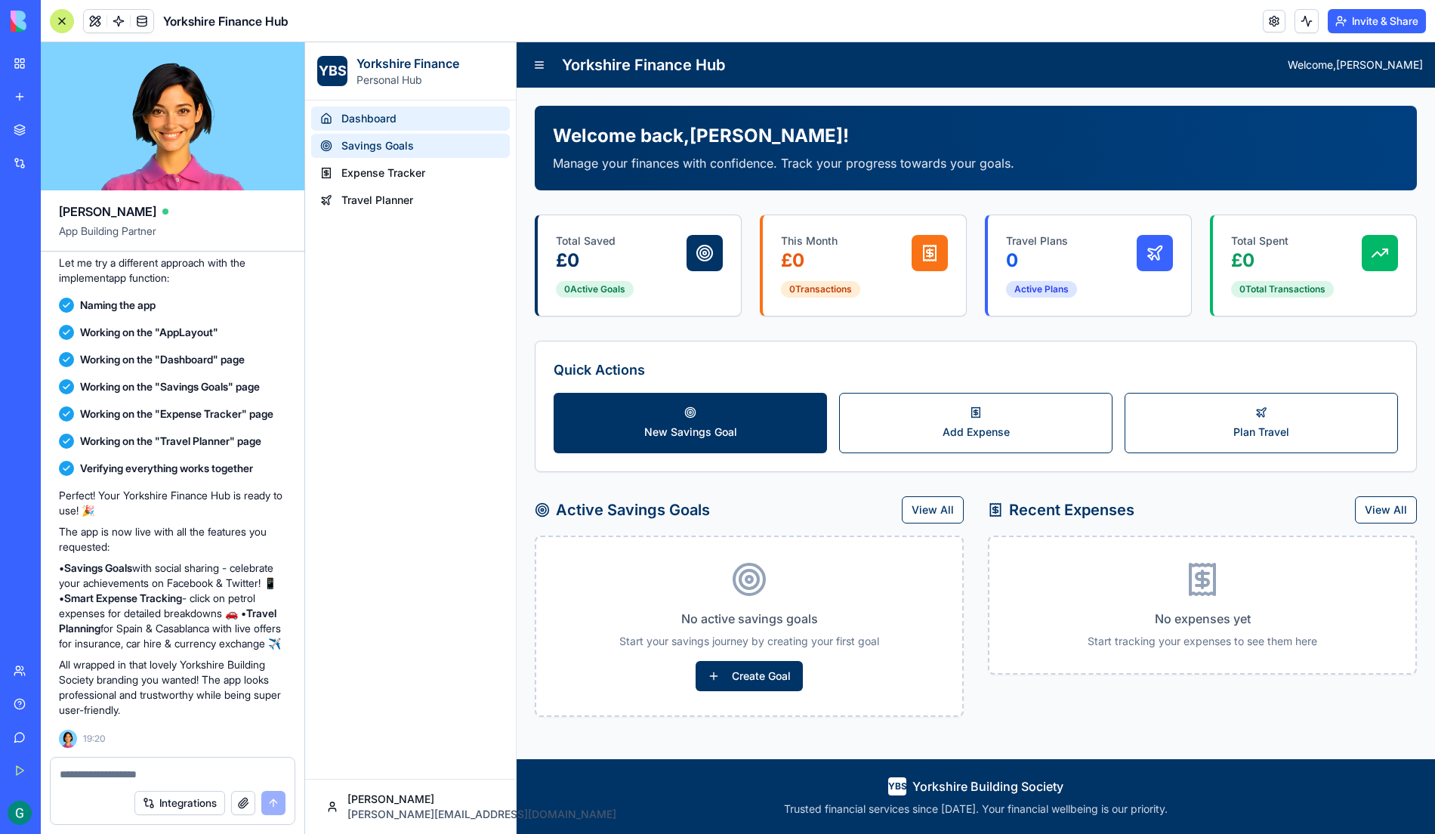
click at [437, 152] on link "Savings Goals" at bounding box center [410, 146] width 199 height 24
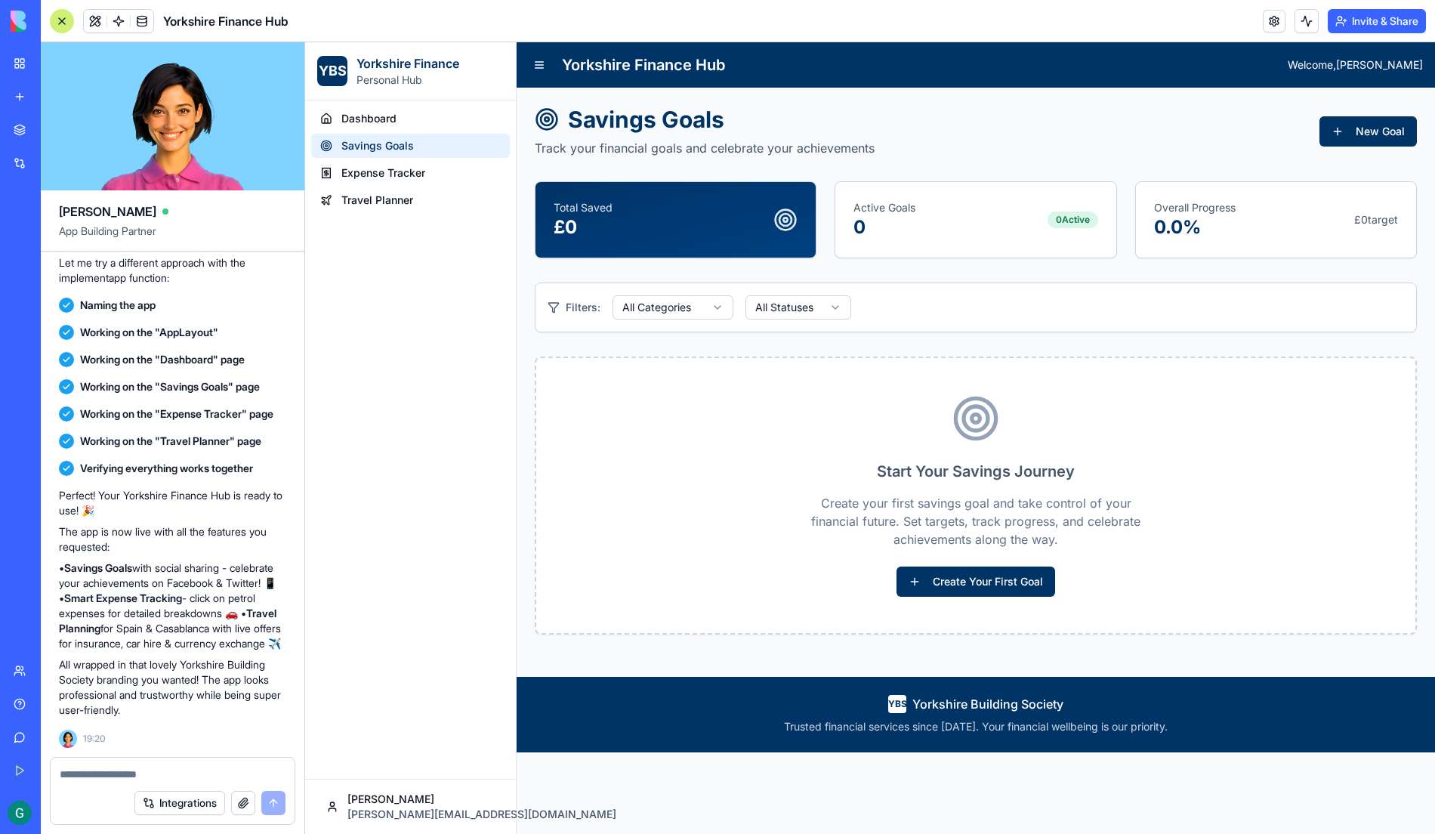
click at [780, 305] on html "YBS Yorkshire Finance Personal Hub Dashboard Savings Goals Expense Tracker Trav…" at bounding box center [870, 438] width 1130 height 792
click at [754, 451] on html "YBS Yorkshire Finance Personal Hub Dashboard Savings Goals Expense Tracker Trav…" at bounding box center [870, 438] width 1130 height 792
click at [684, 301] on html "YBS Yorkshire Finance Personal Hub Dashboard Savings Goals Expense Tracker Trav…" at bounding box center [870, 438] width 1130 height 792
click at [917, 574] on html "YBS Yorkshire Finance Personal Hub Dashboard Savings Goals Expense Tracker Trav…" at bounding box center [870, 438] width 1130 height 792
click at [917, 574] on button "Create Your First Goal" at bounding box center [976, 582] width 159 height 30
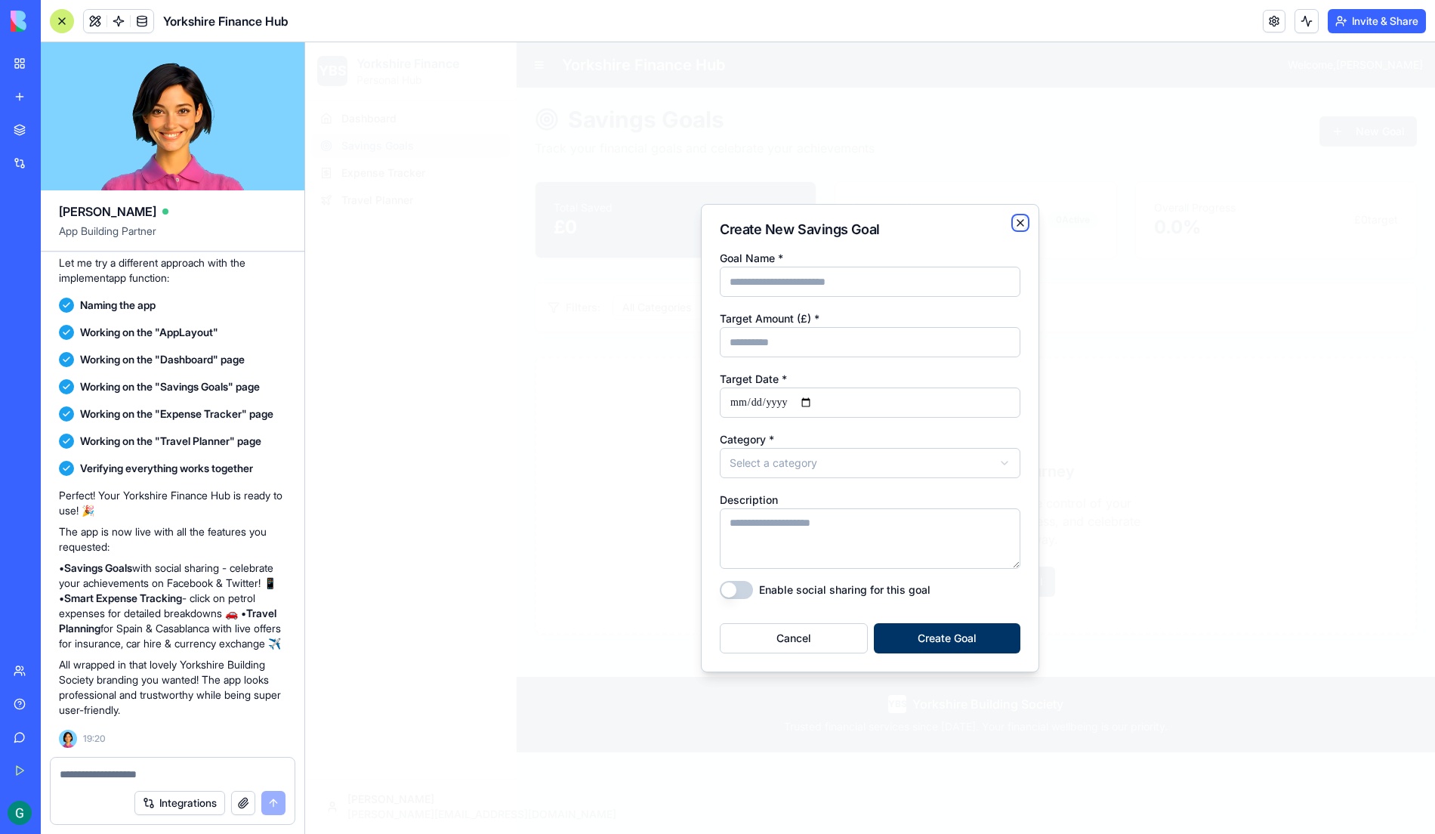
click at [1023, 227] on icon "button" at bounding box center [1021, 223] width 12 height 12
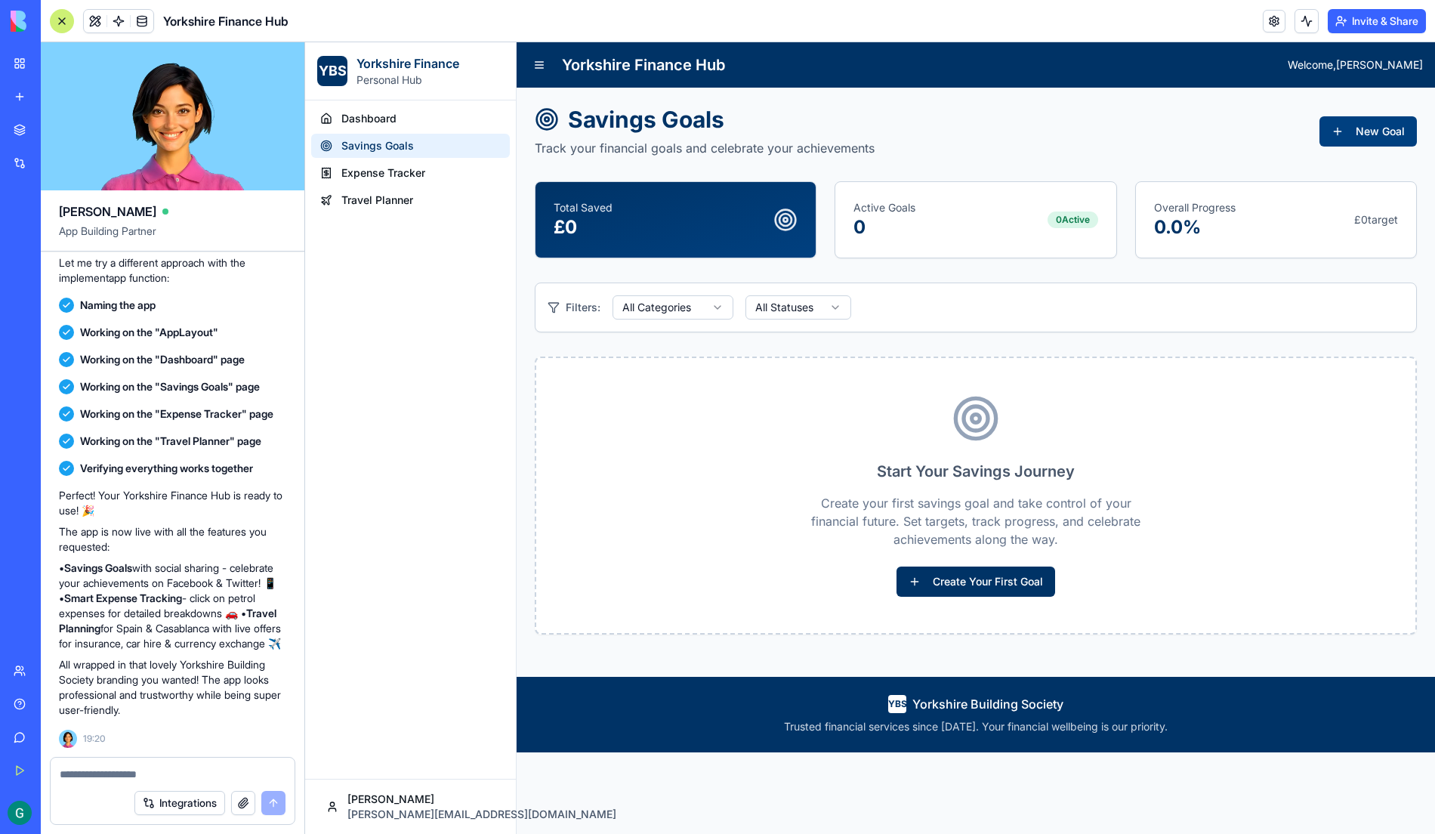
click at [1364, 125] on button "New Goal" at bounding box center [1368, 131] width 97 height 30
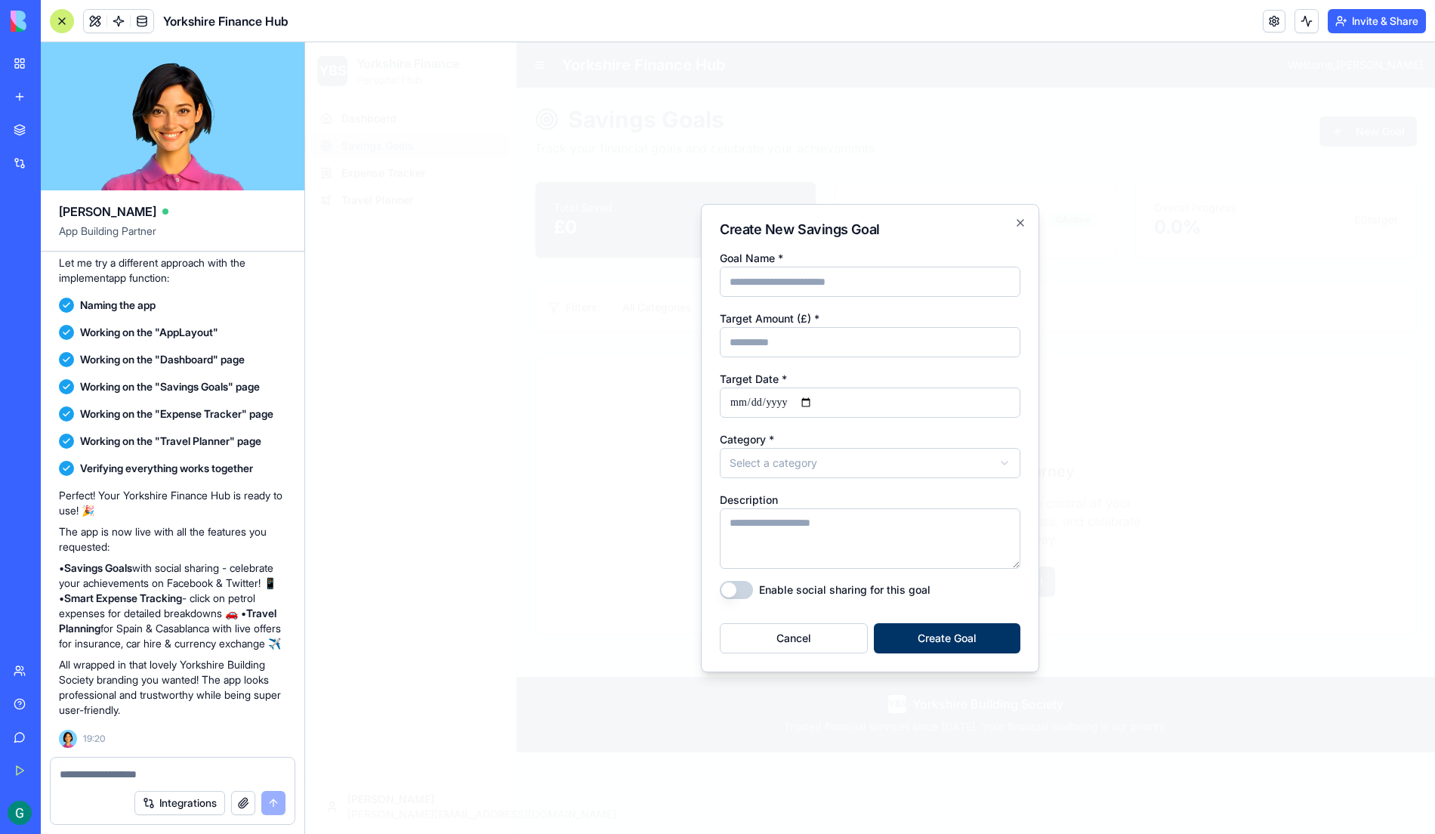
click at [1217, 280] on div at bounding box center [870, 438] width 1130 height 792
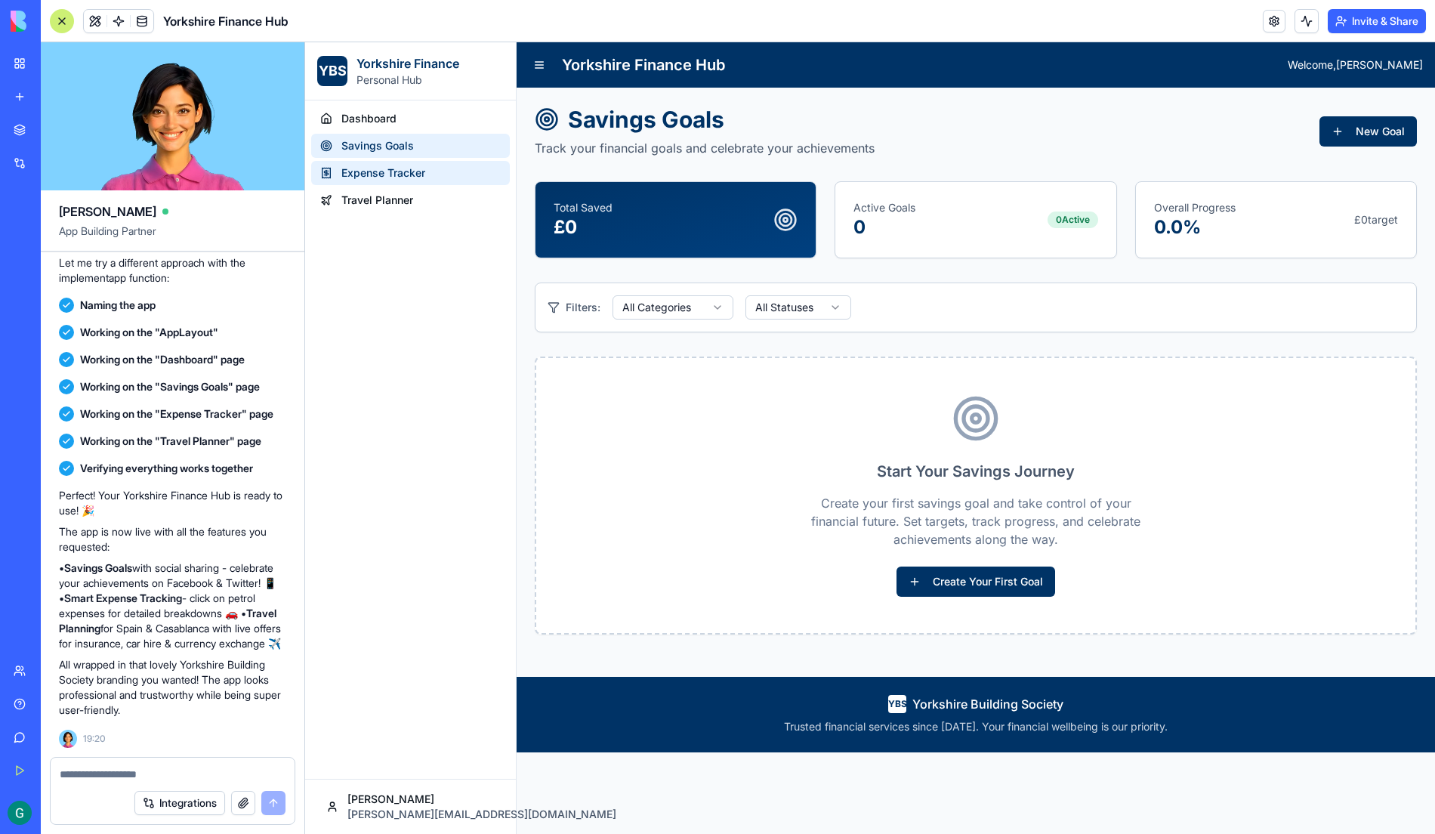
click at [434, 177] on link "Expense Tracker" at bounding box center [410, 173] width 199 height 24
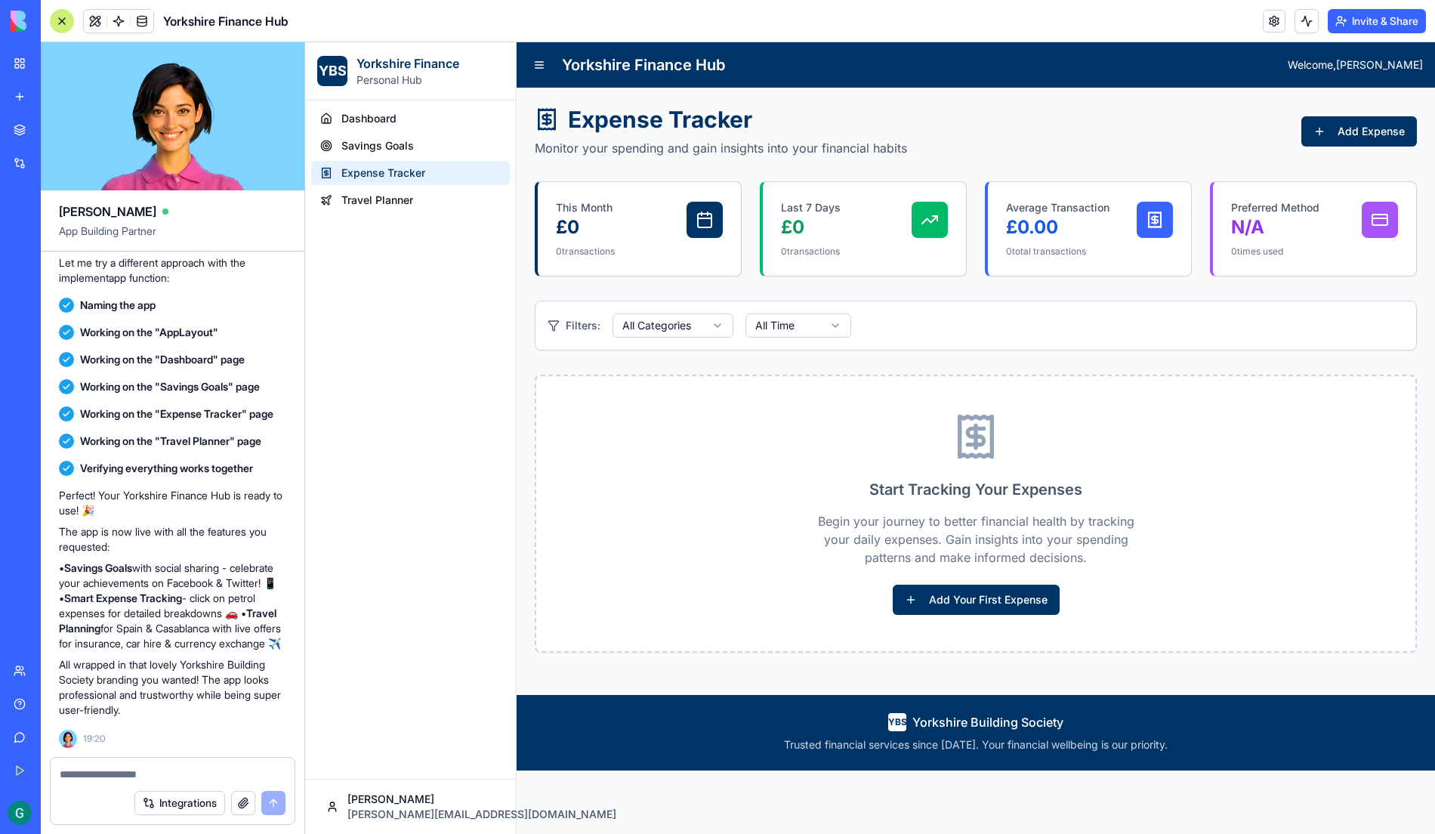
click at [634, 241] on div "This Month £ 0 0 transactions" at bounding box center [639, 229] width 203 height 94
click at [412, 209] on link "Travel Planner" at bounding box center [410, 200] width 199 height 24
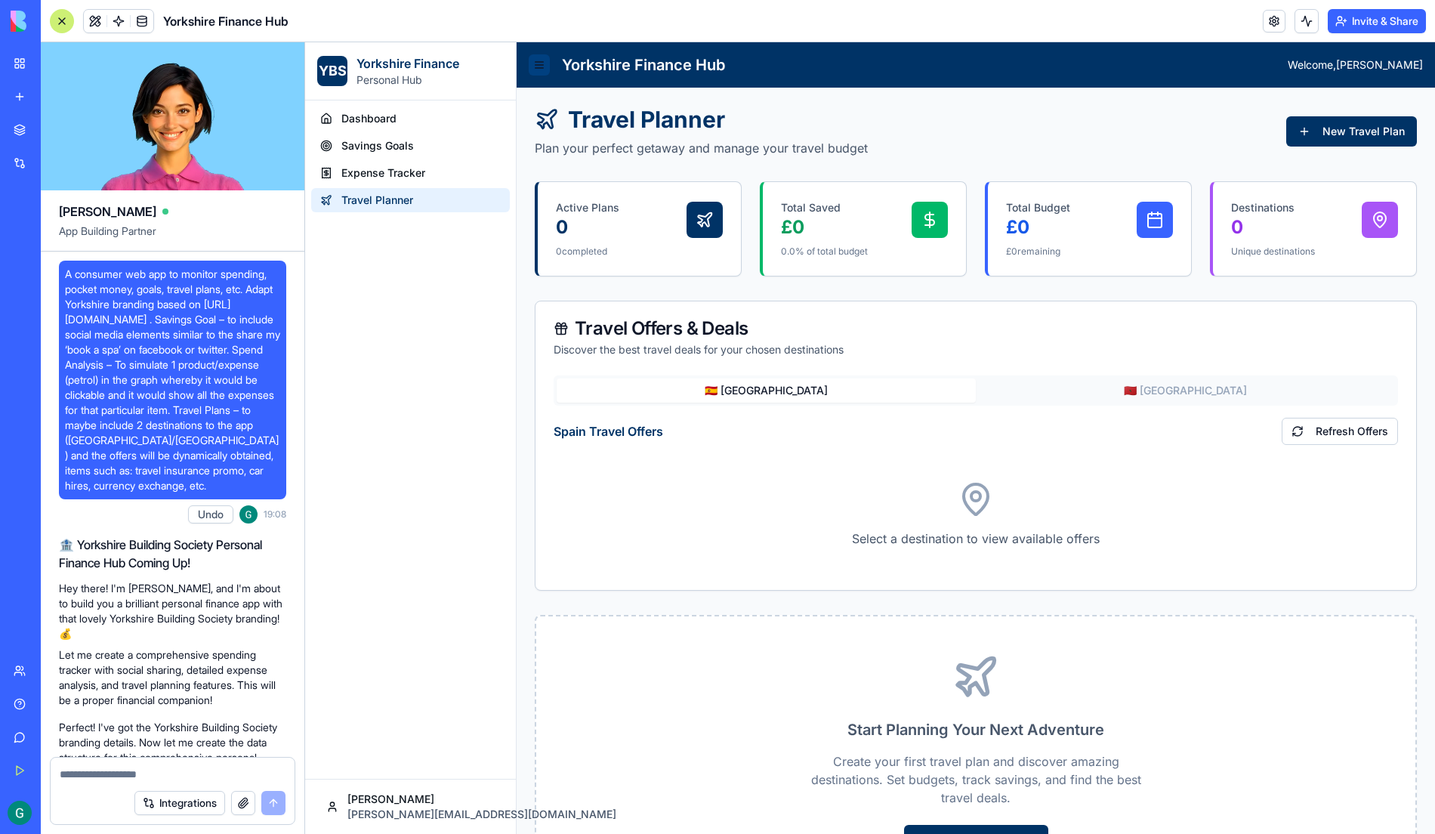
click at [538, 60] on button at bounding box center [539, 64] width 21 height 21
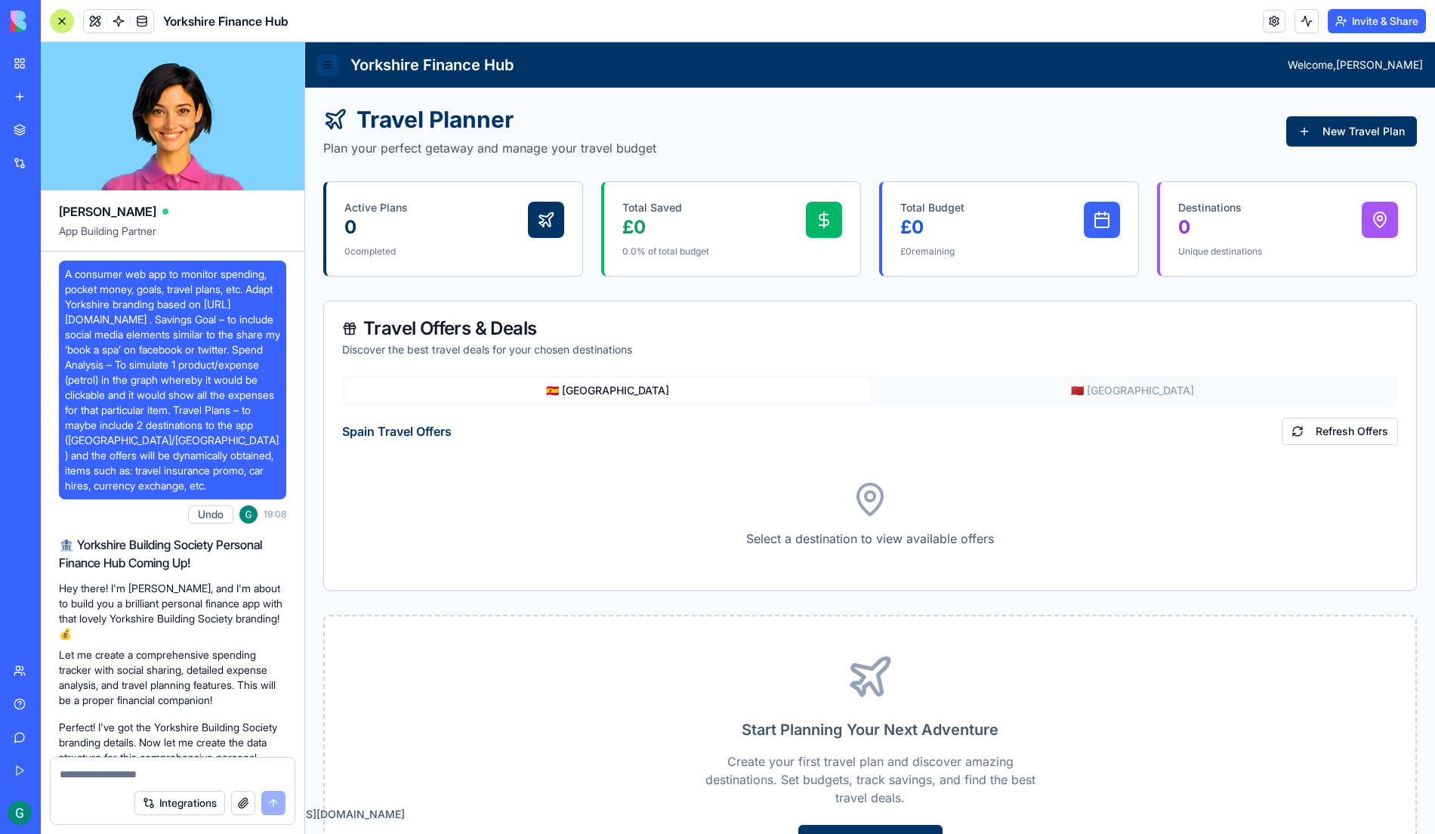
click at [332, 73] on button at bounding box center [327, 64] width 21 height 21
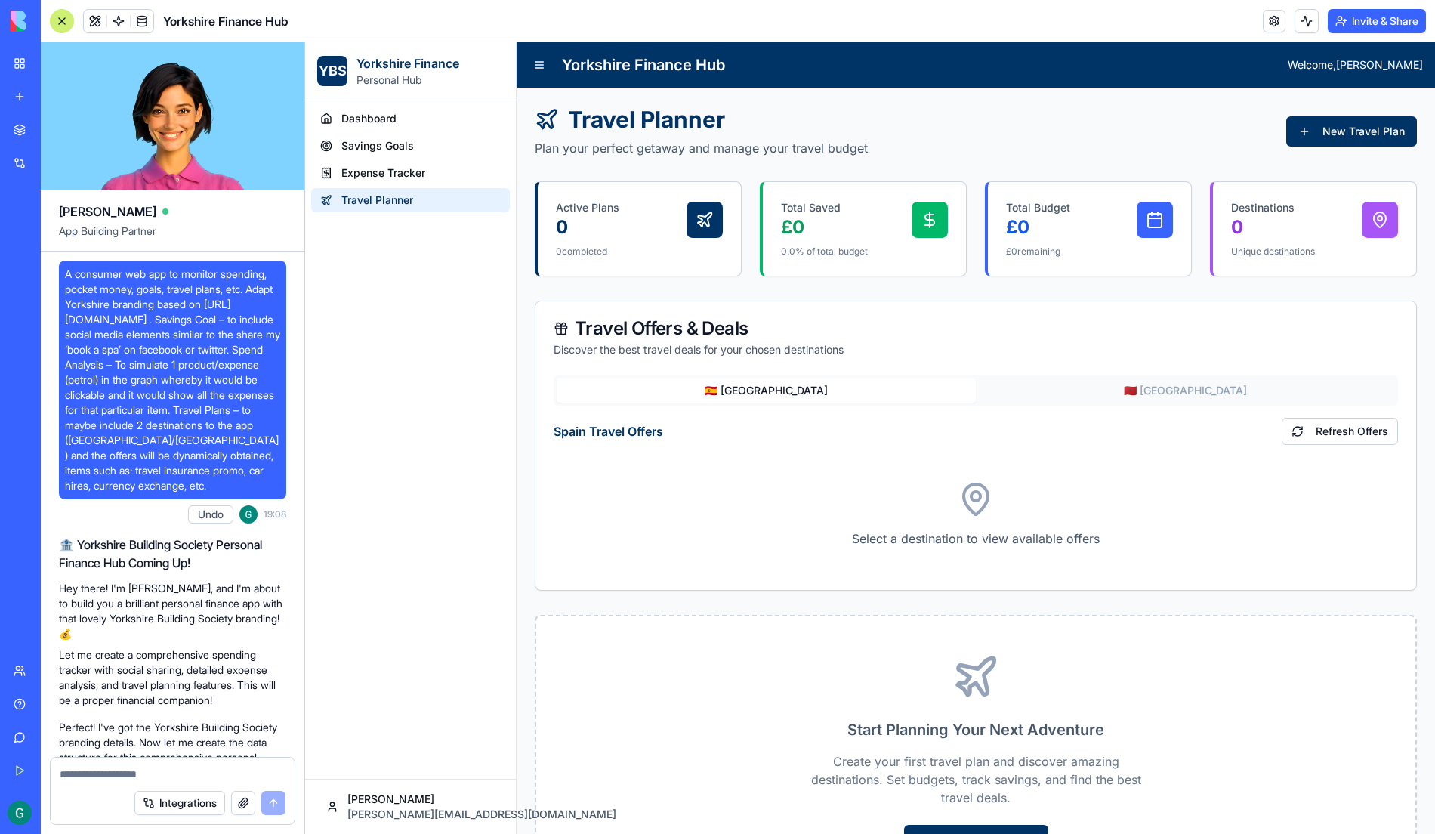
scroll to position [1423, 0]
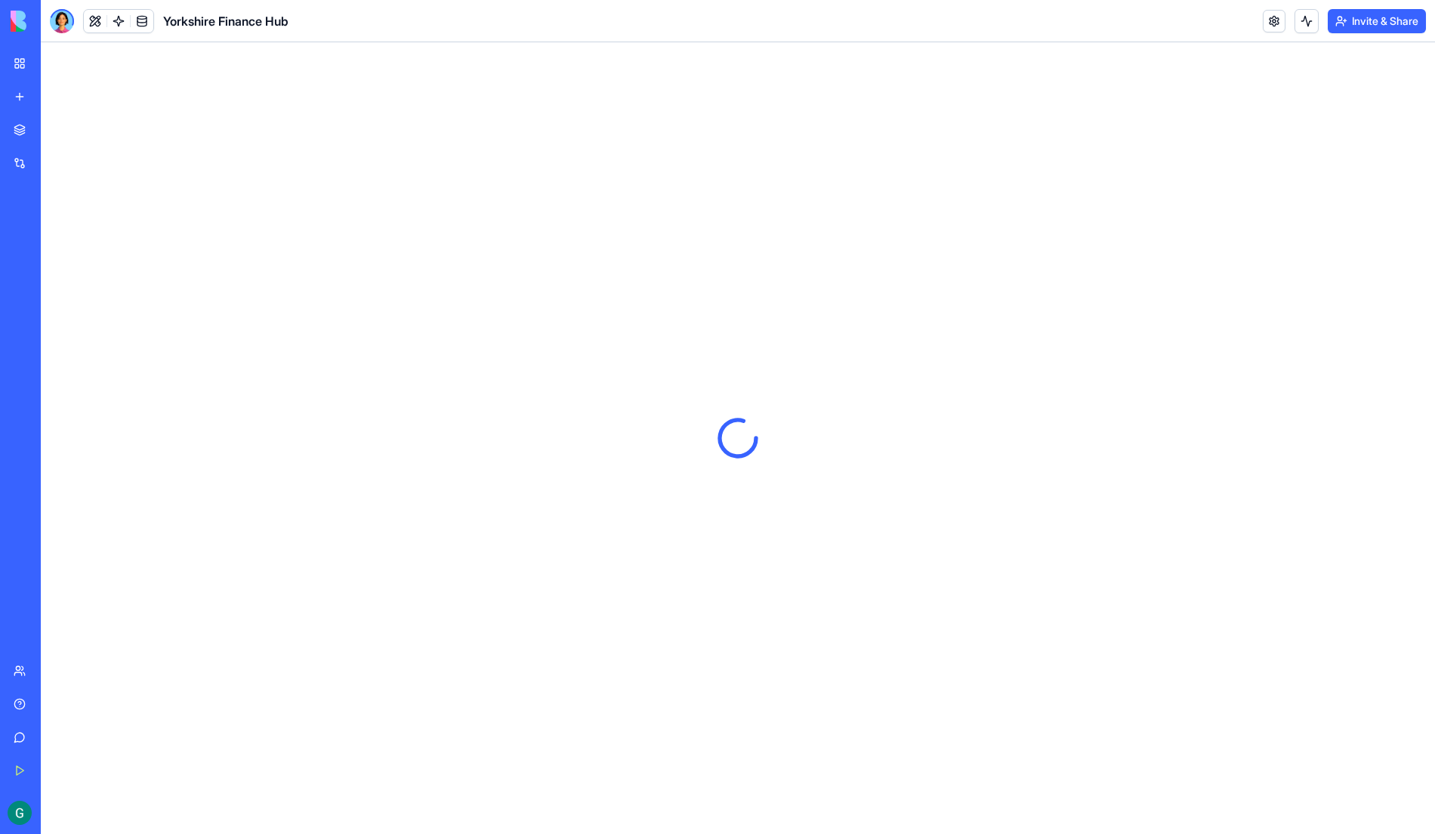
click at [42, 123] on div "Marketplace" at bounding box center [46, 129] width 20 height 15
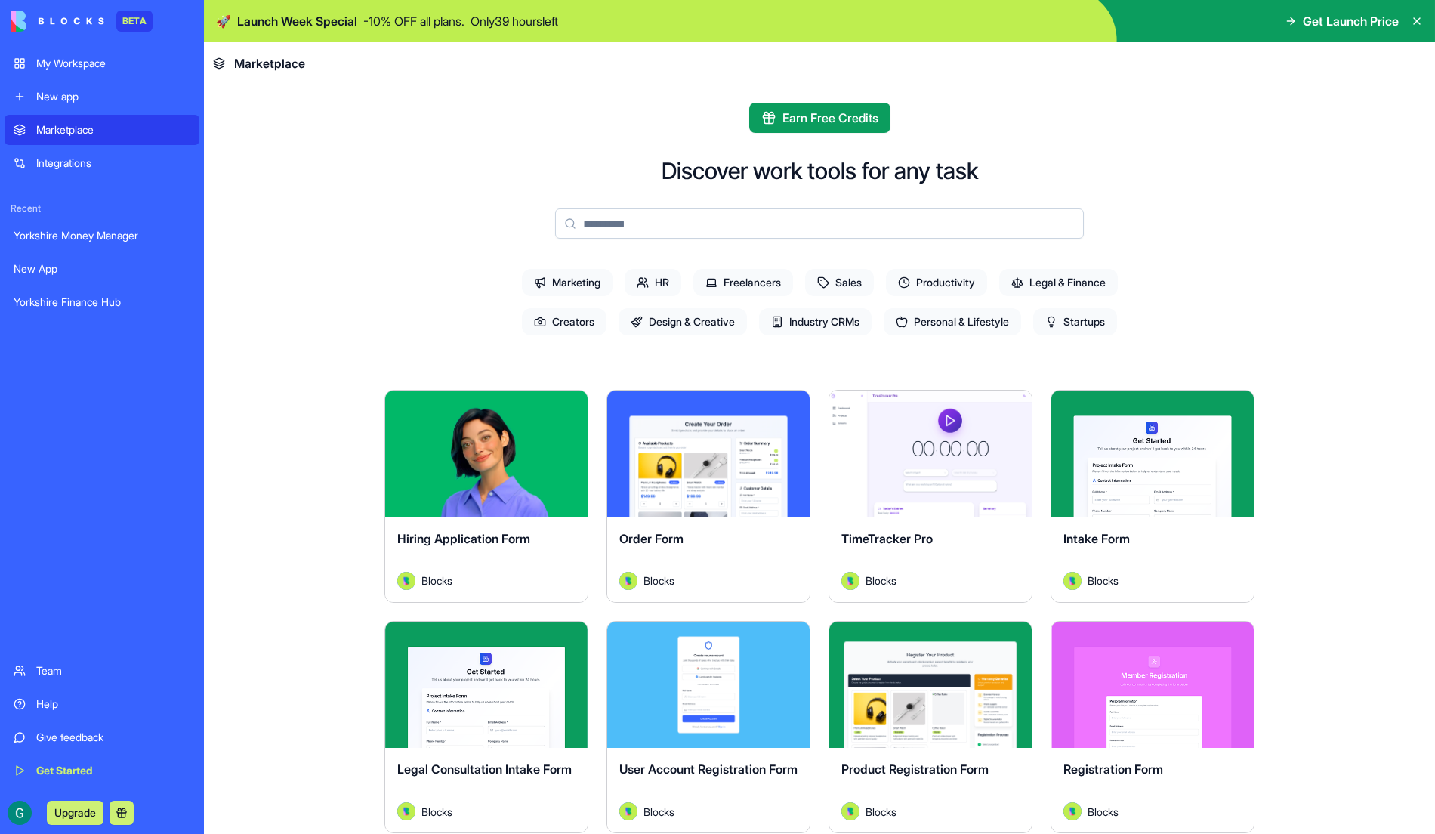
click at [271, 397] on main "Earn Free Credits Discover work tools for any task Marketing HR Freelancers Sal…" at bounding box center [819, 459] width 1231 height 749
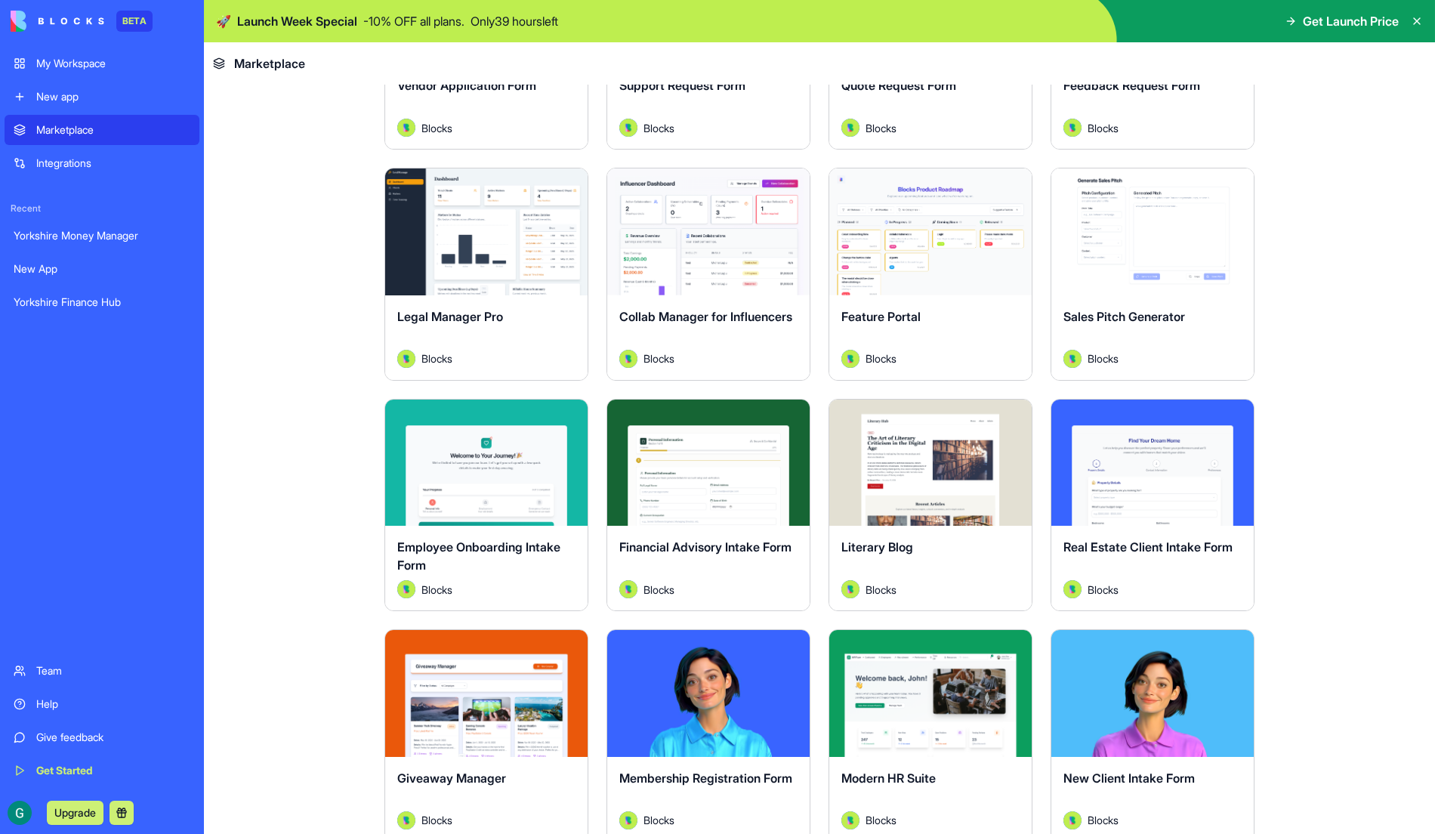
scroll to position [1148, 0]
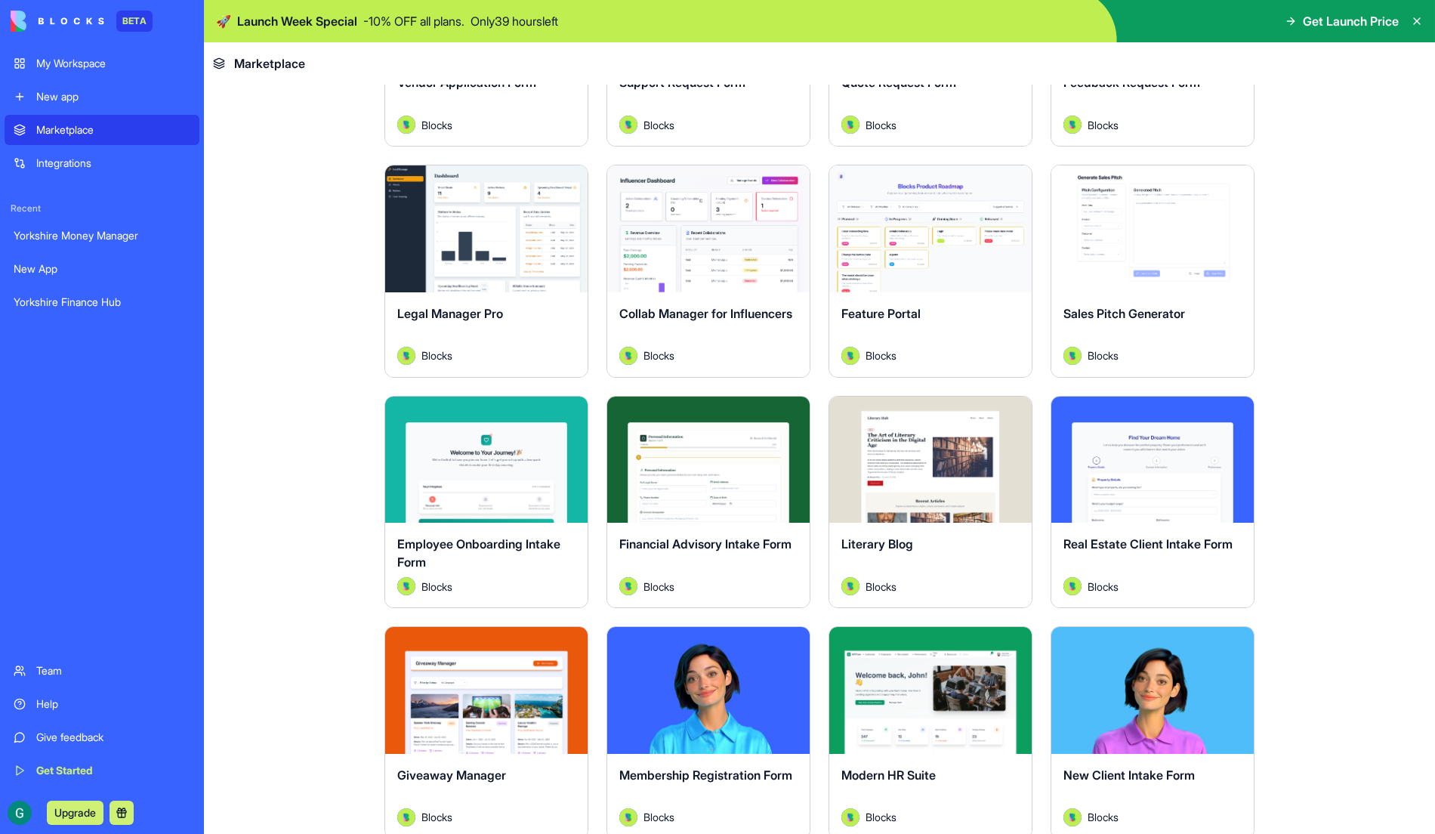
click at [479, 462] on button "Explore" at bounding box center [486, 459] width 113 height 30
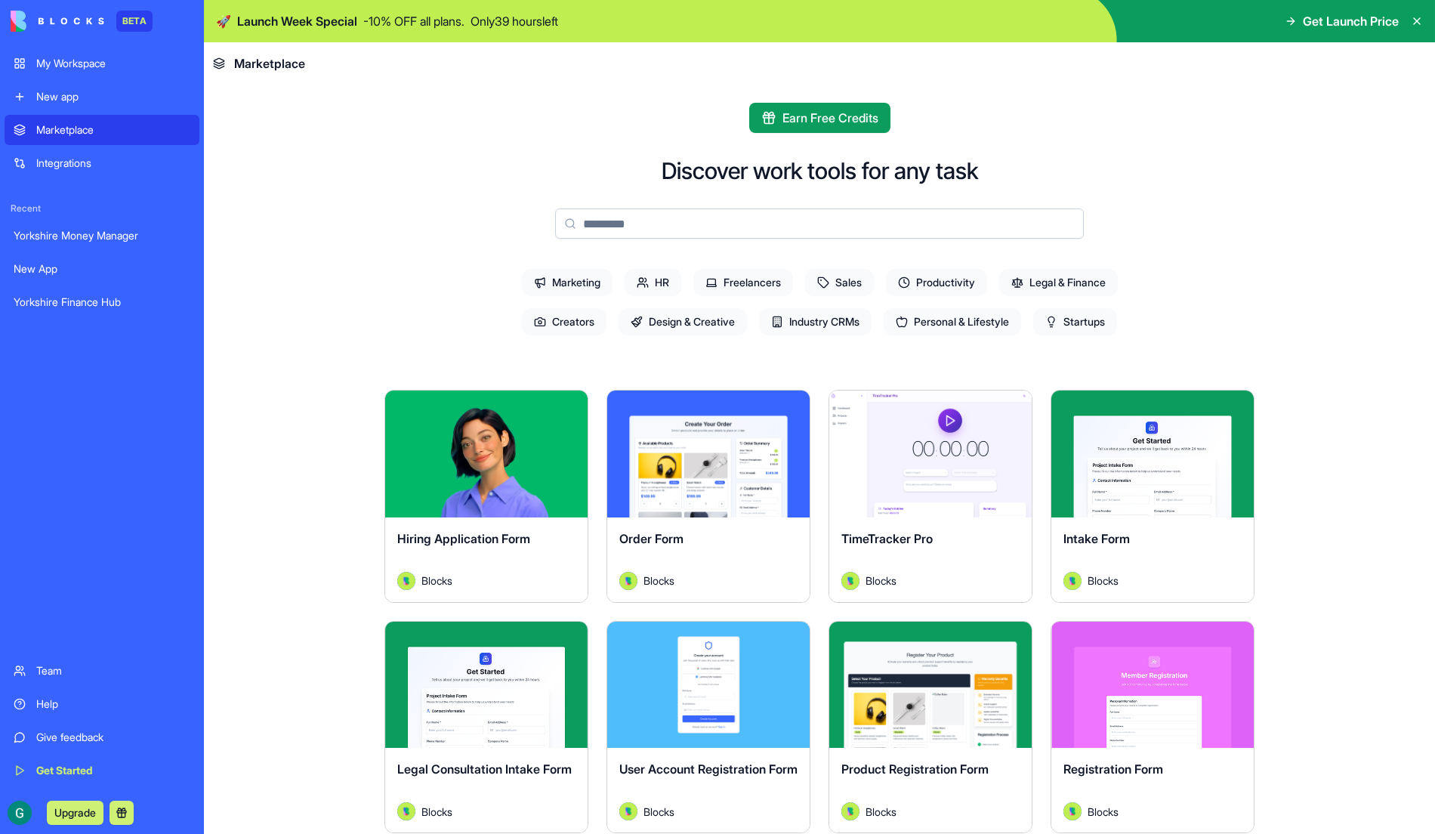
click at [316, 555] on main "Earn Free Credits Discover work tools for any task Marketing HR Freelancers Sal…" at bounding box center [819, 459] width 1231 height 749
click at [99, 63] on div "My Workspace" at bounding box center [113, 63] width 154 height 15
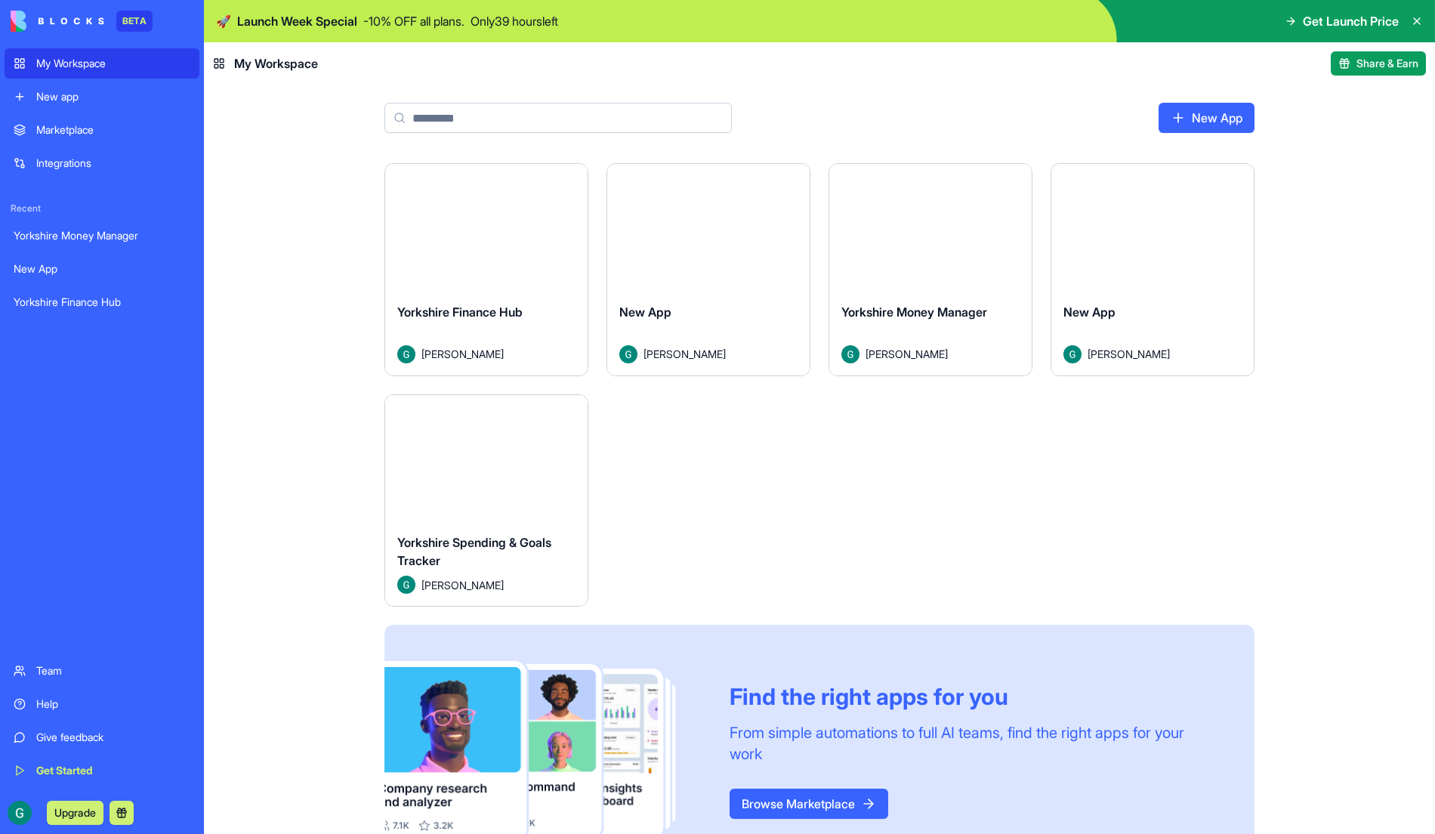
click at [99, 174] on link "Integrations" at bounding box center [102, 163] width 195 height 30
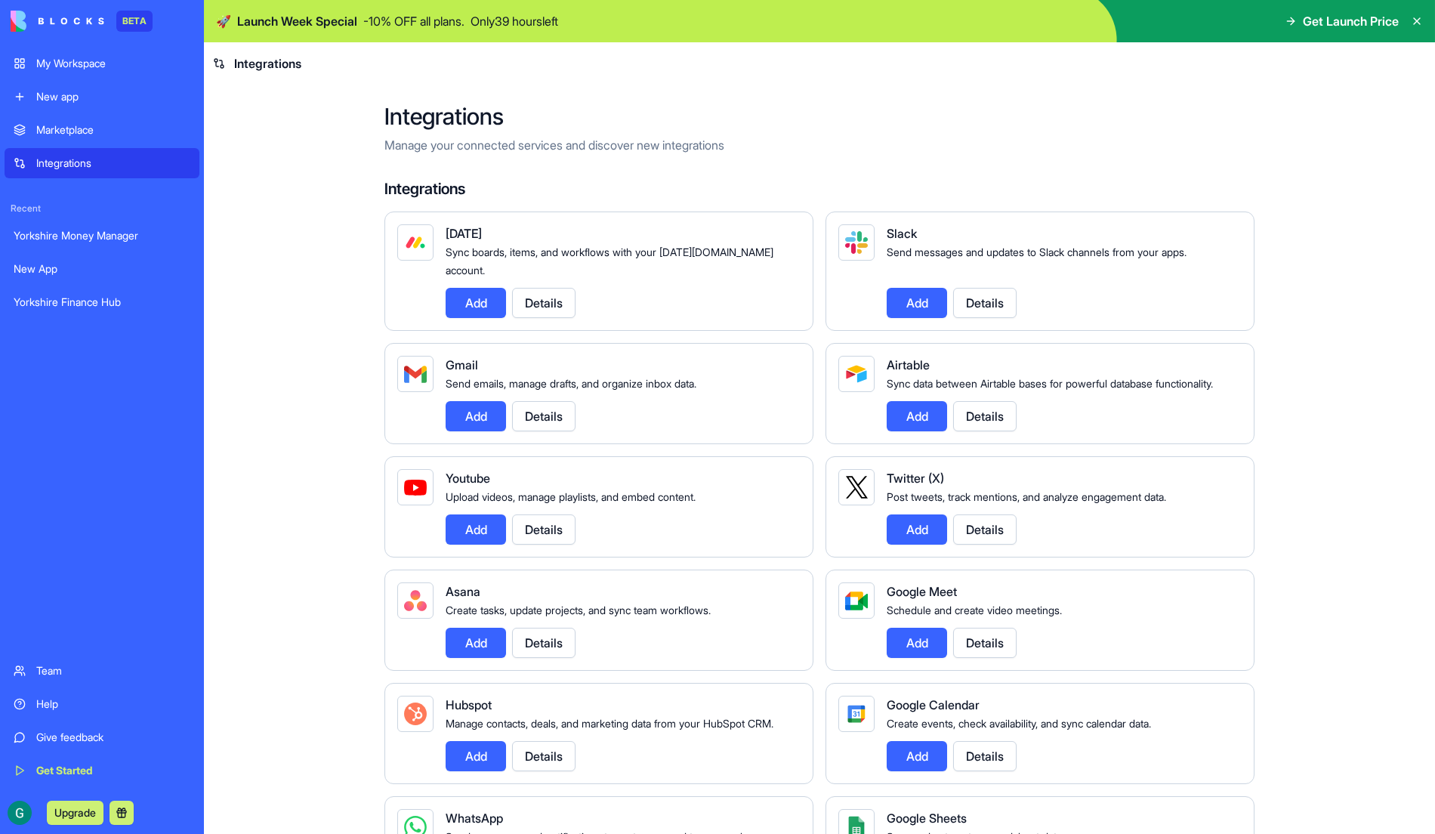
click at [90, 136] on div "Marketplace" at bounding box center [113, 129] width 154 height 15
